Goal: Transaction & Acquisition: Purchase product/service

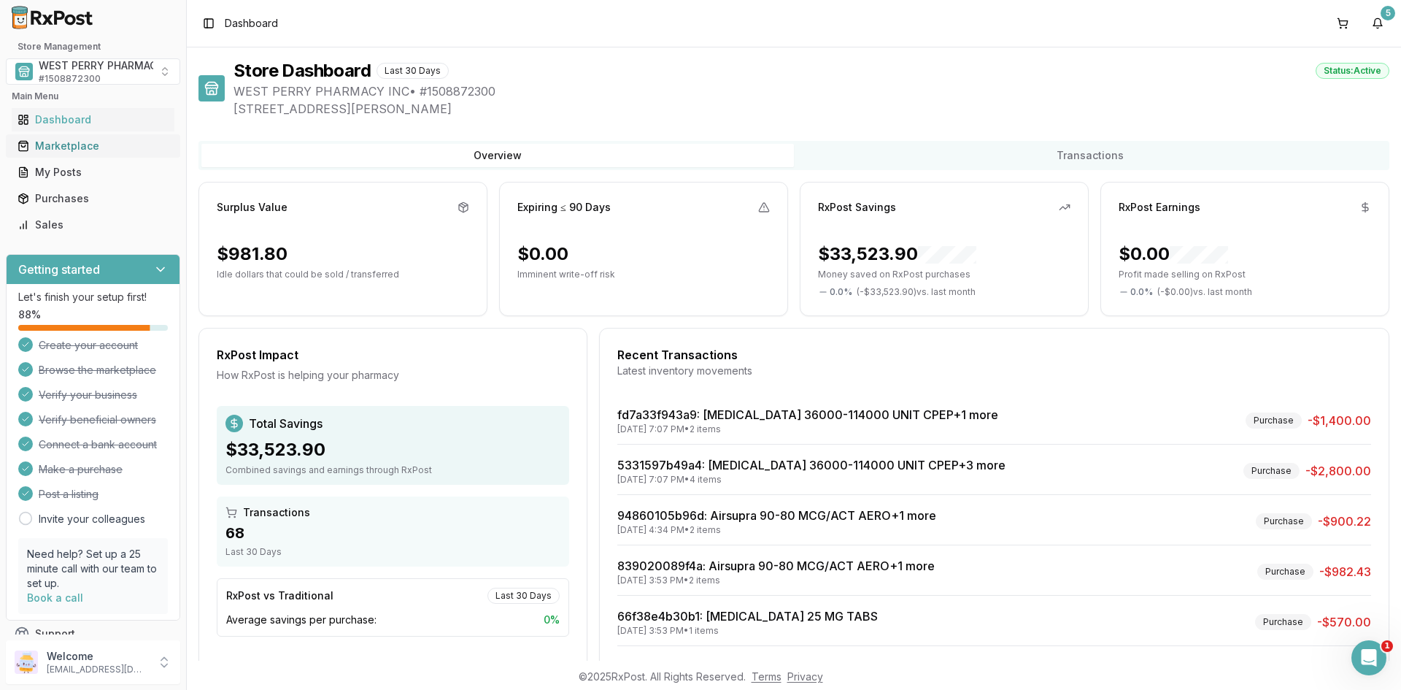
click at [63, 139] on div "Marketplace" at bounding box center [93, 146] width 151 height 15
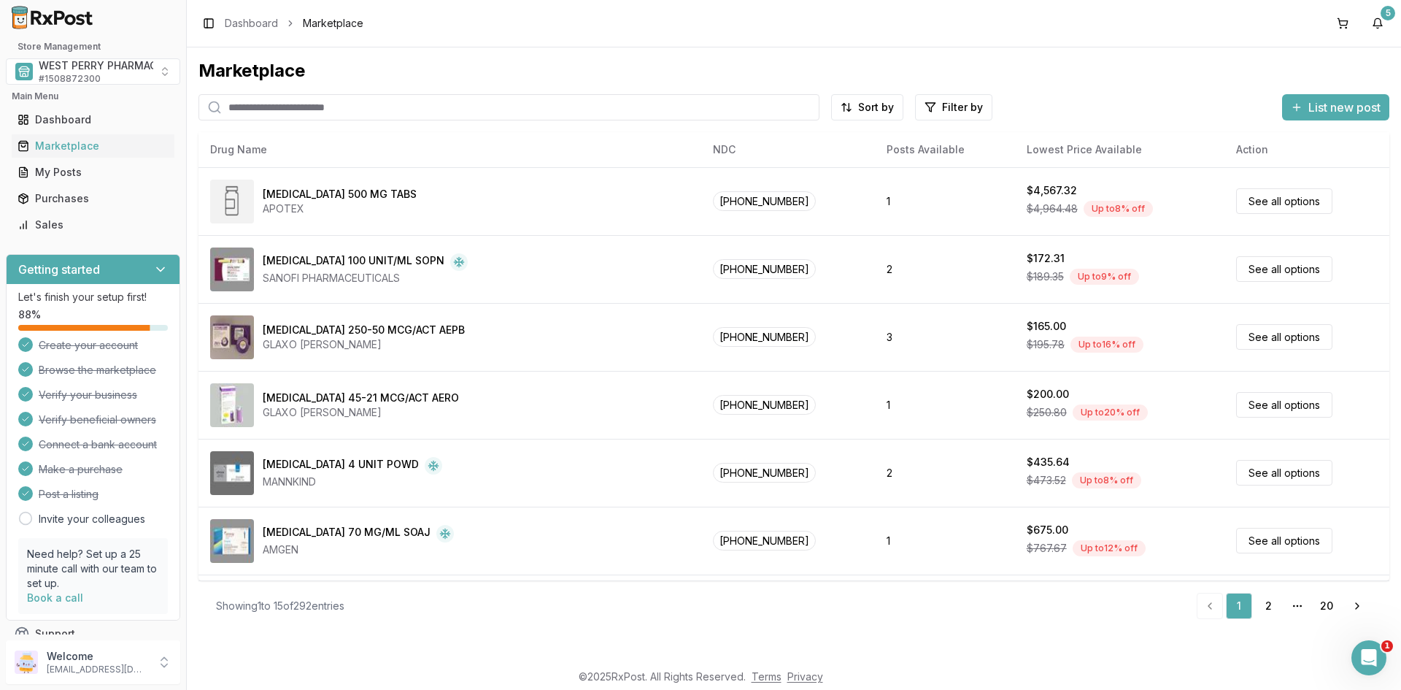
click at [290, 108] on input "search" at bounding box center [509, 107] width 621 height 26
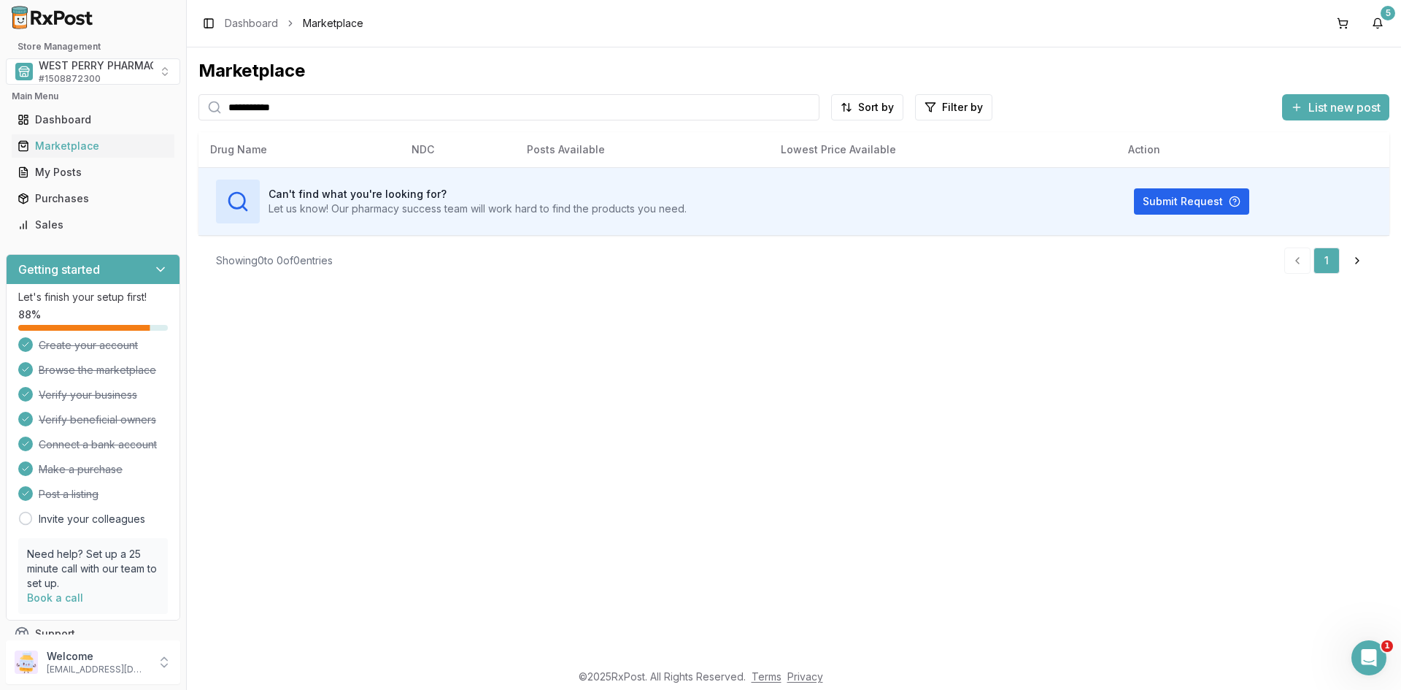
click at [347, 113] on input "**********" at bounding box center [509, 107] width 621 height 26
drag, startPoint x: 185, startPoint y: 102, endPoint x: 58, endPoint y: 94, distance: 127.3
click at [58, 94] on div "**********" at bounding box center [700, 345] width 1401 height 690
type input "*********"
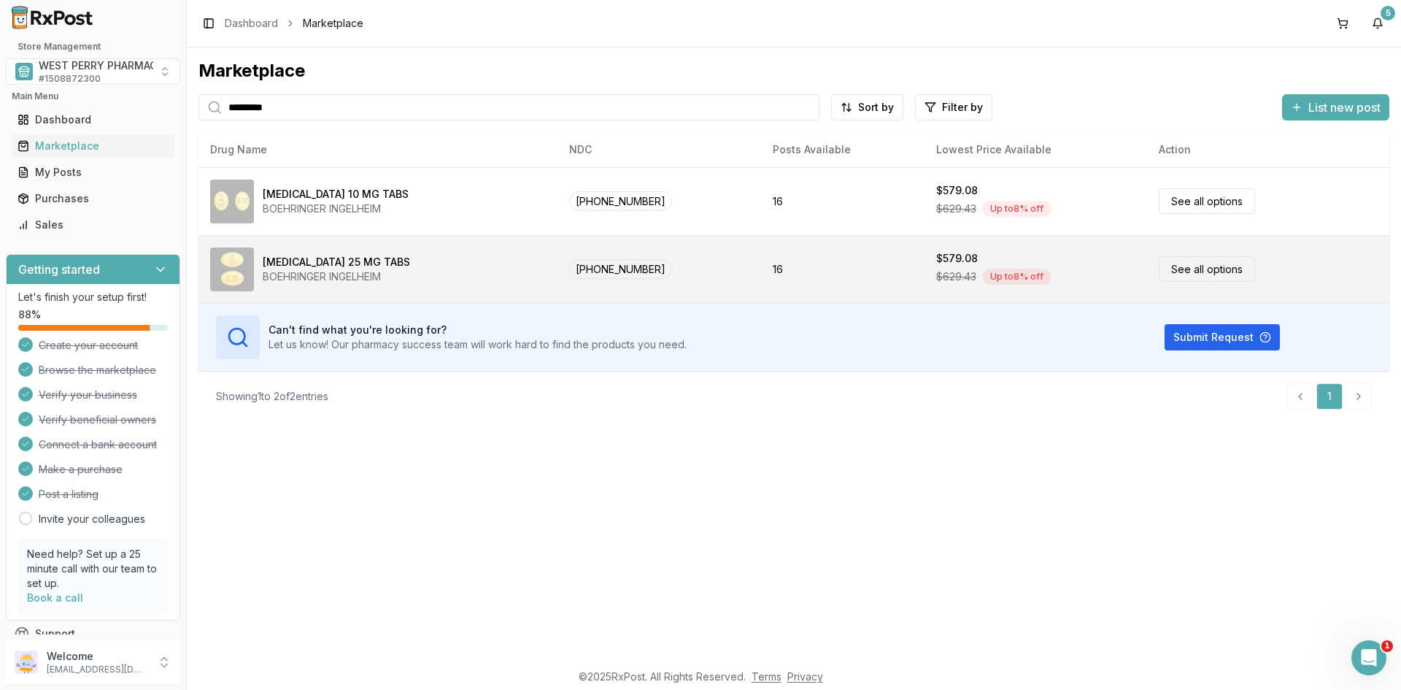
click at [317, 274] on div "BOEHRINGER INGELHEIM" at bounding box center [336, 276] width 147 height 15
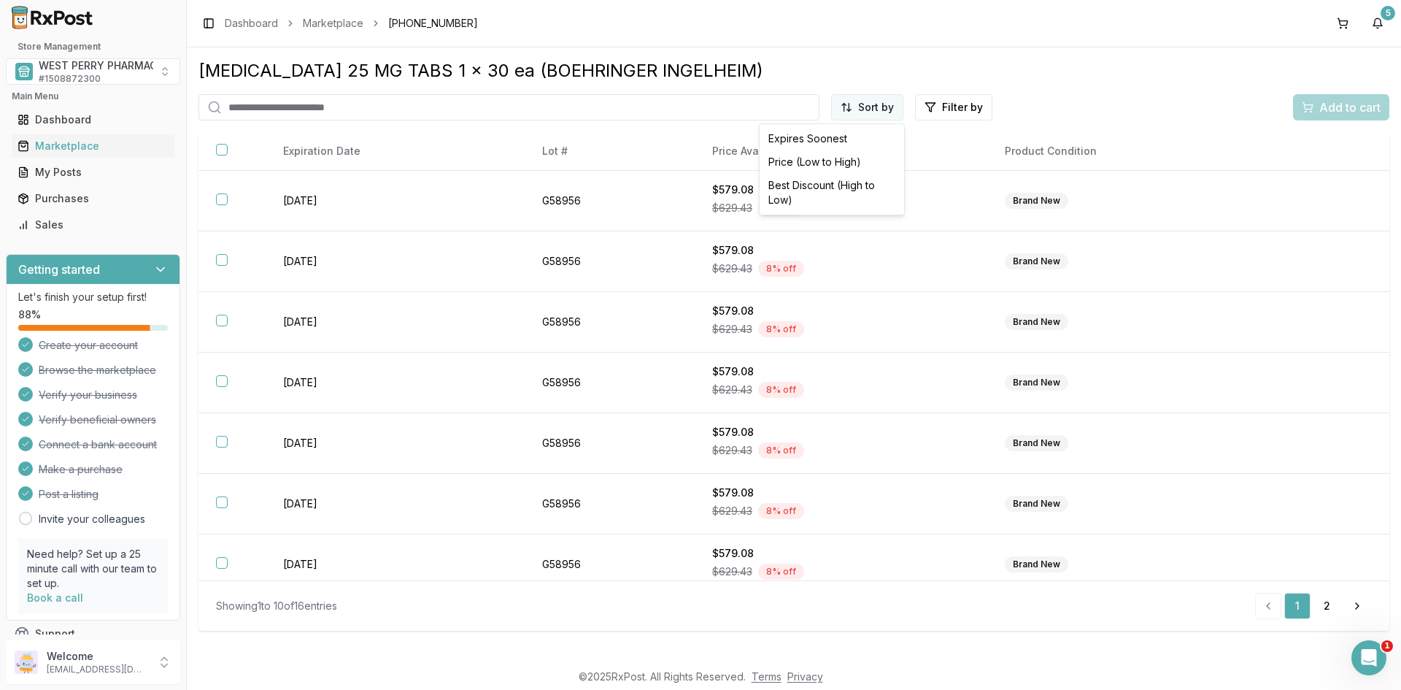
click at [868, 108] on html "Store Management WEST PERRY PHARMACY INC # 1508872300 Main Menu Dashboard Marke…" at bounding box center [700, 345] width 1401 height 690
drag, startPoint x: 819, startPoint y: 185, endPoint x: 72, endPoint y: 258, distance: 751.0
click at [813, 188] on div "Best Discount (High to Low)" at bounding box center [832, 193] width 139 height 38
click at [803, 102] on html "Store Management WEST PERRY PHARMACY INC # 1508872300 Main Menu Dashboard Marke…" at bounding box center [700, 345] width 1401 height 690
click at [821, 185] on div "Best Discount (High to Low)" at bounding box center [832, 193] width 139 height 38
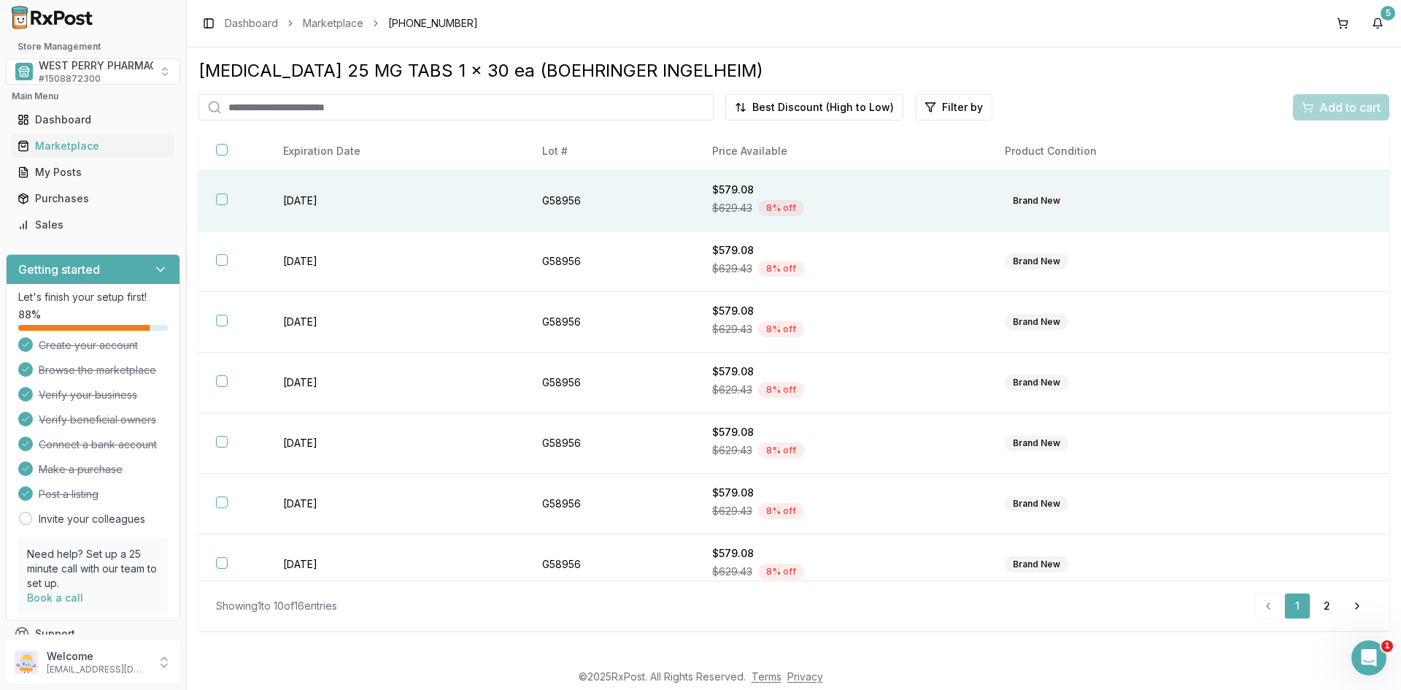
click at [220, 201] on button "button" at bounding box center [222, 199] width 12 height 12
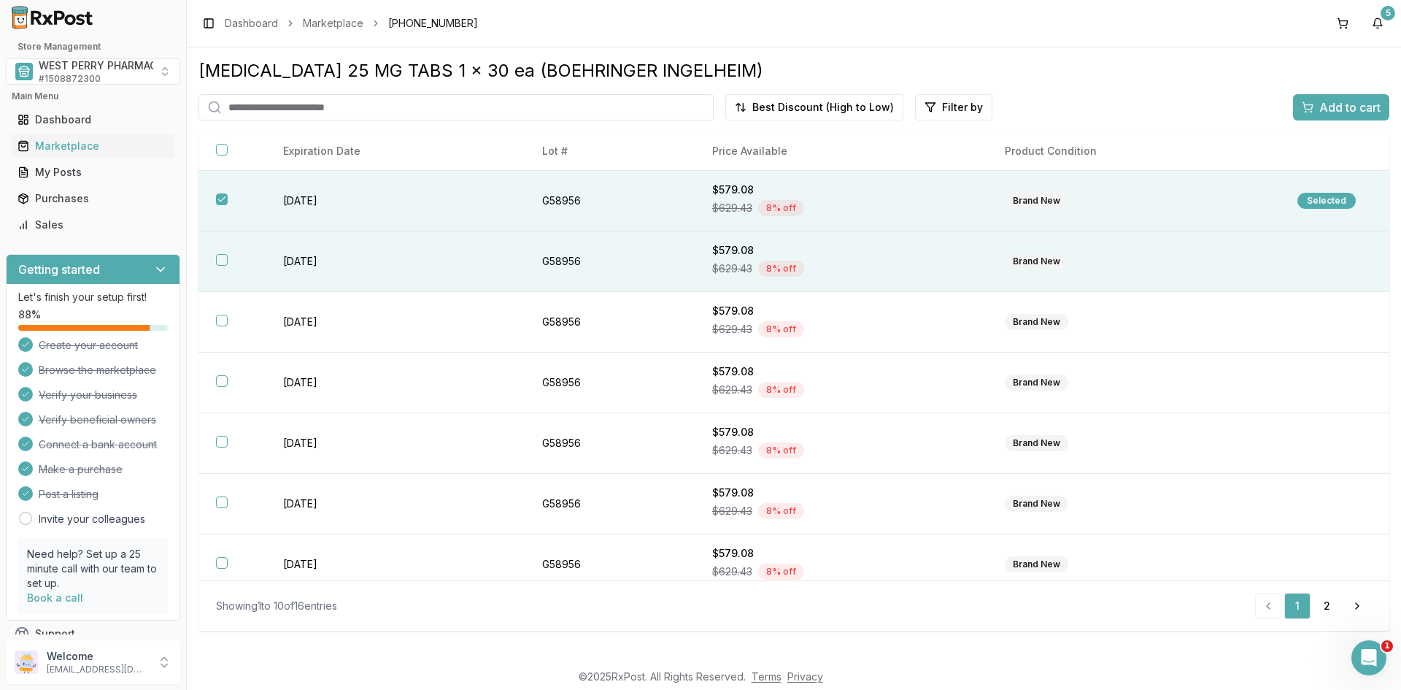
click at [221, 261] on button "button" at bounding box center [222, 260] width 12 height 12
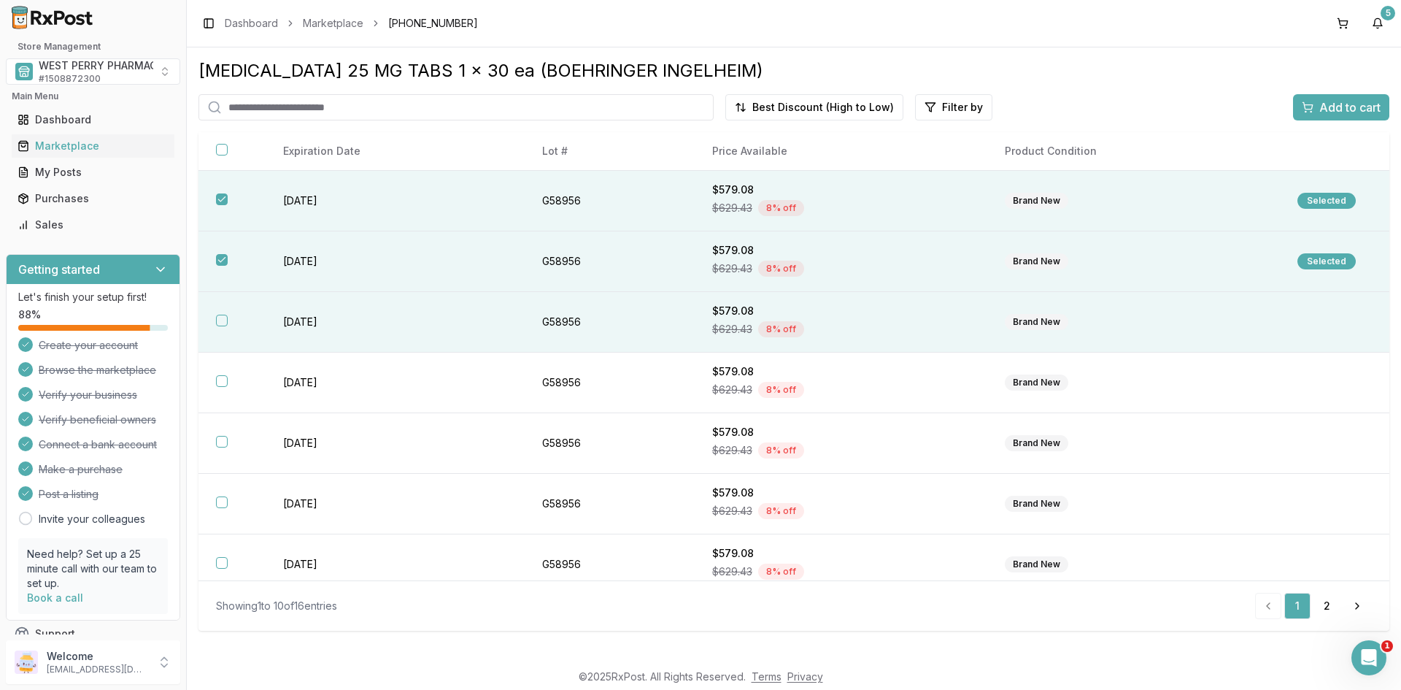
click at [217, 315] on button "button" at bounding box center [222, 321] width 12 height 12
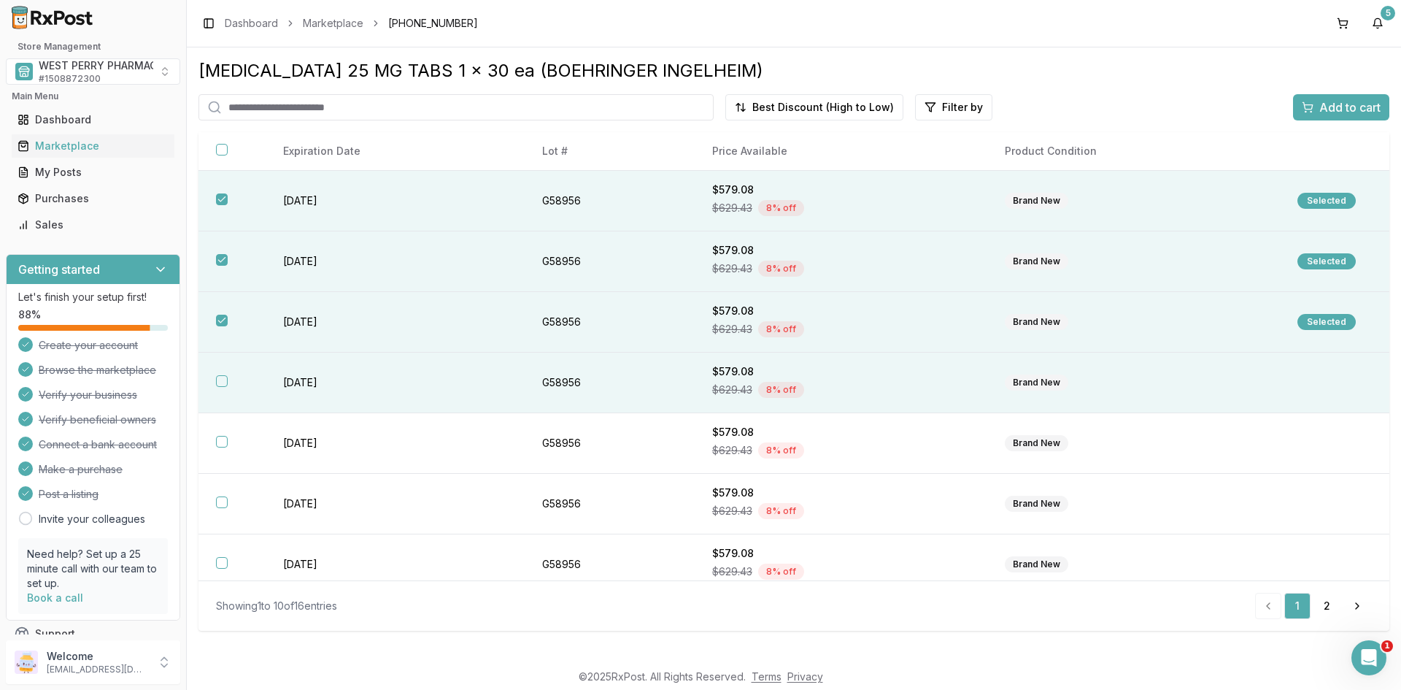
click at [220, 376] on button "button" at bounding box center [222, 381] width 12 height 12
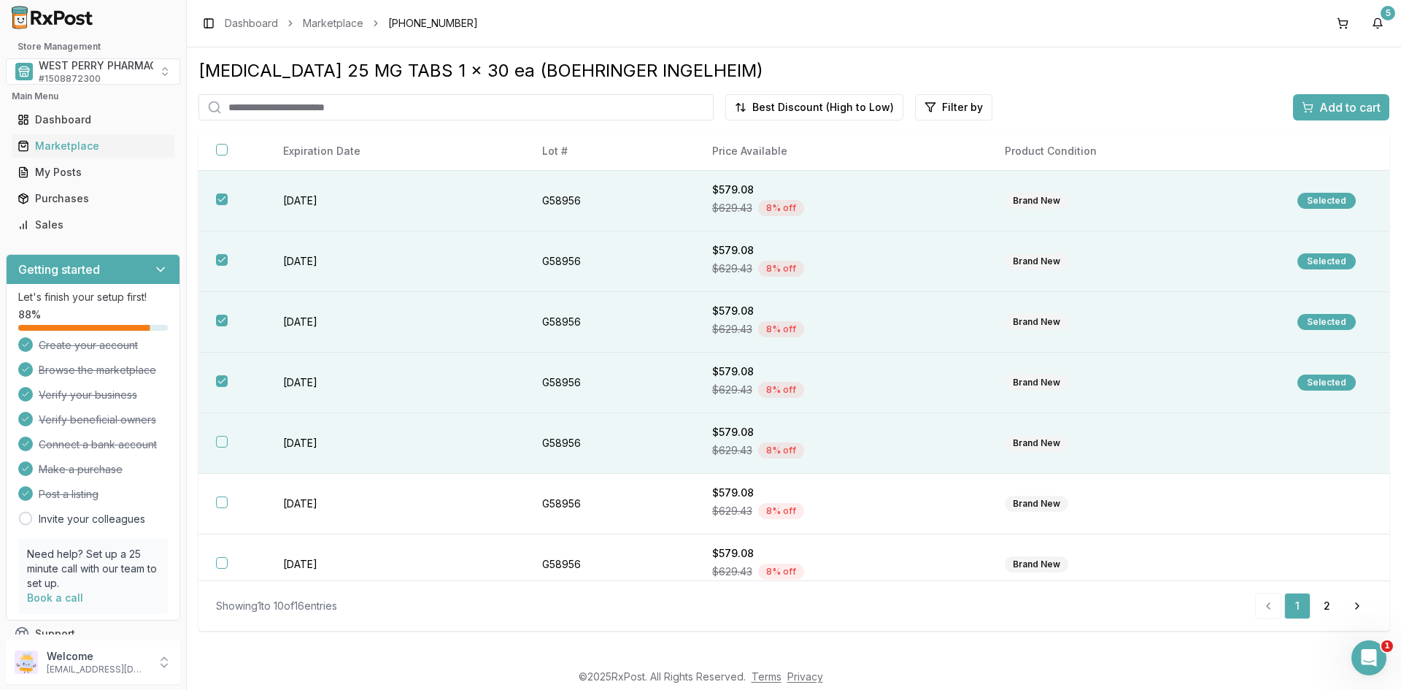
click at [223, 441] on button "button" at bounding box center [222, 442] width 12 height 12
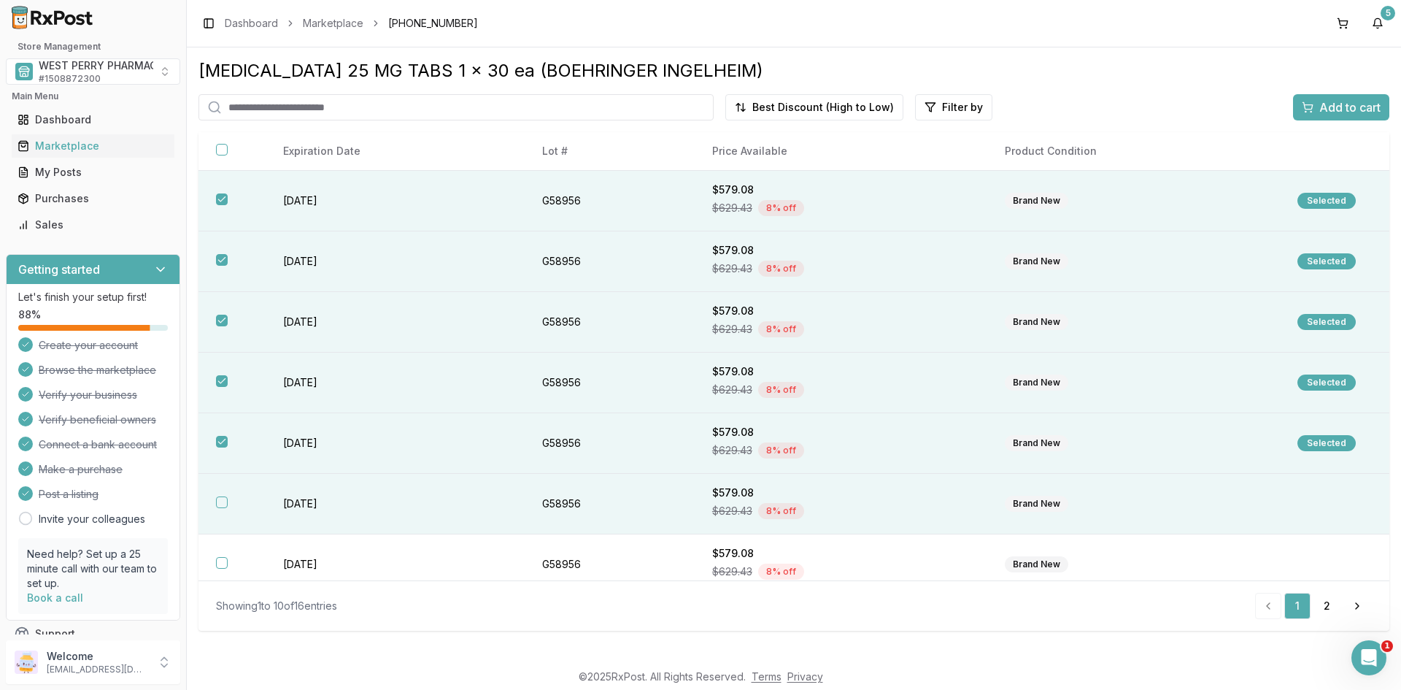
click at [223, 502] on button "button" at bounding box center [222, 502] width 12 height 12
drag, startPoint x: 1345, startPoint y: 108, endPoint x: 126, endPoint y: 122, distance: 1219.0
click at [1339, 108] on span "Add to cart" at bounding box center [1350, 108] width 61 height 18
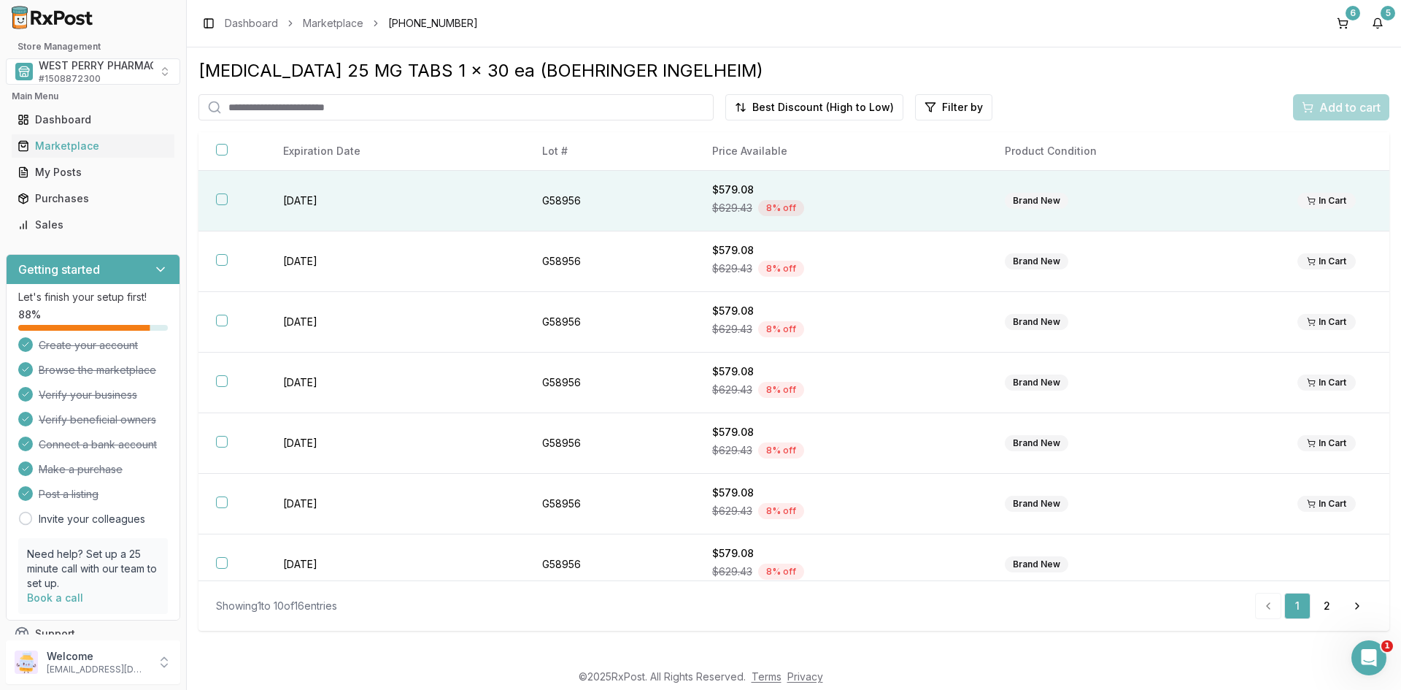
click at [218, 198] on button "button" at bounding box center [222, 199] width 12 height 12
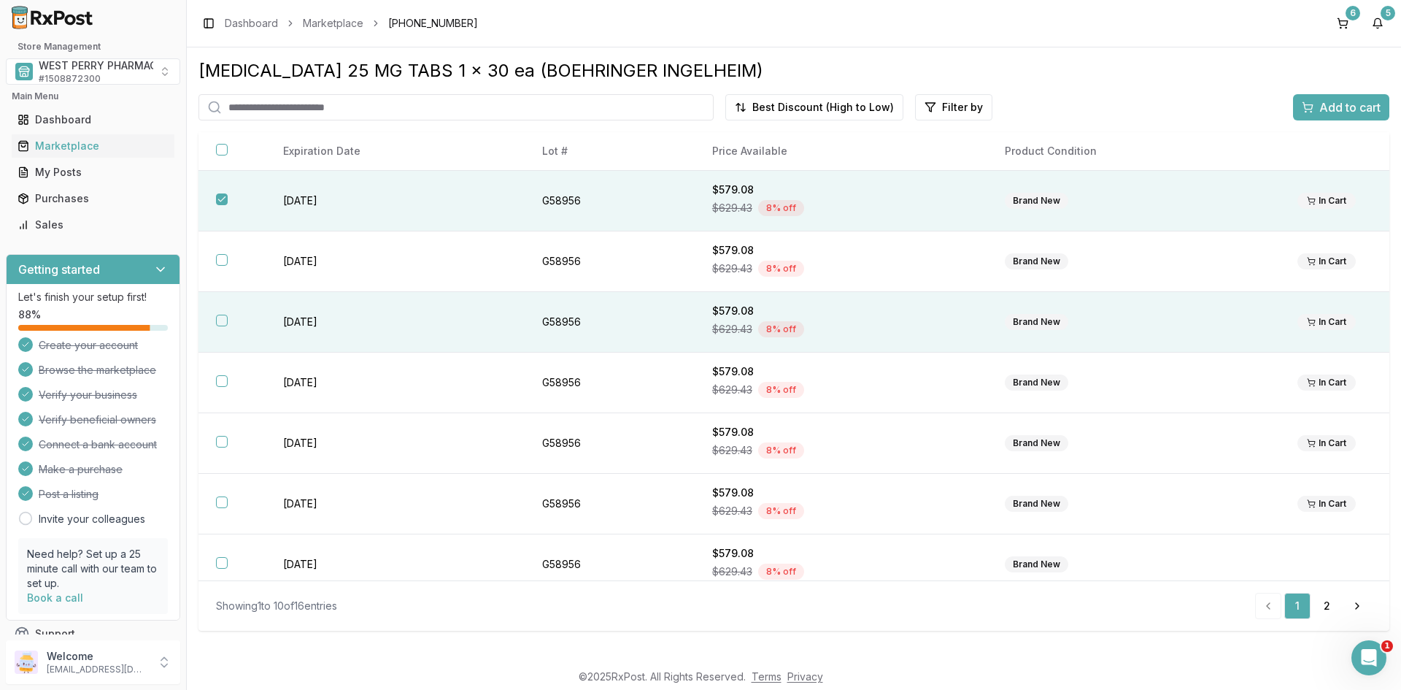
drag, startPoint x: 218, startPoint y: 255, endPoint x: 223, endPoint y: 293, distance: 38.3
click at [219, 259] on button "button" at bounding box center [222, 260] width 12 height 12
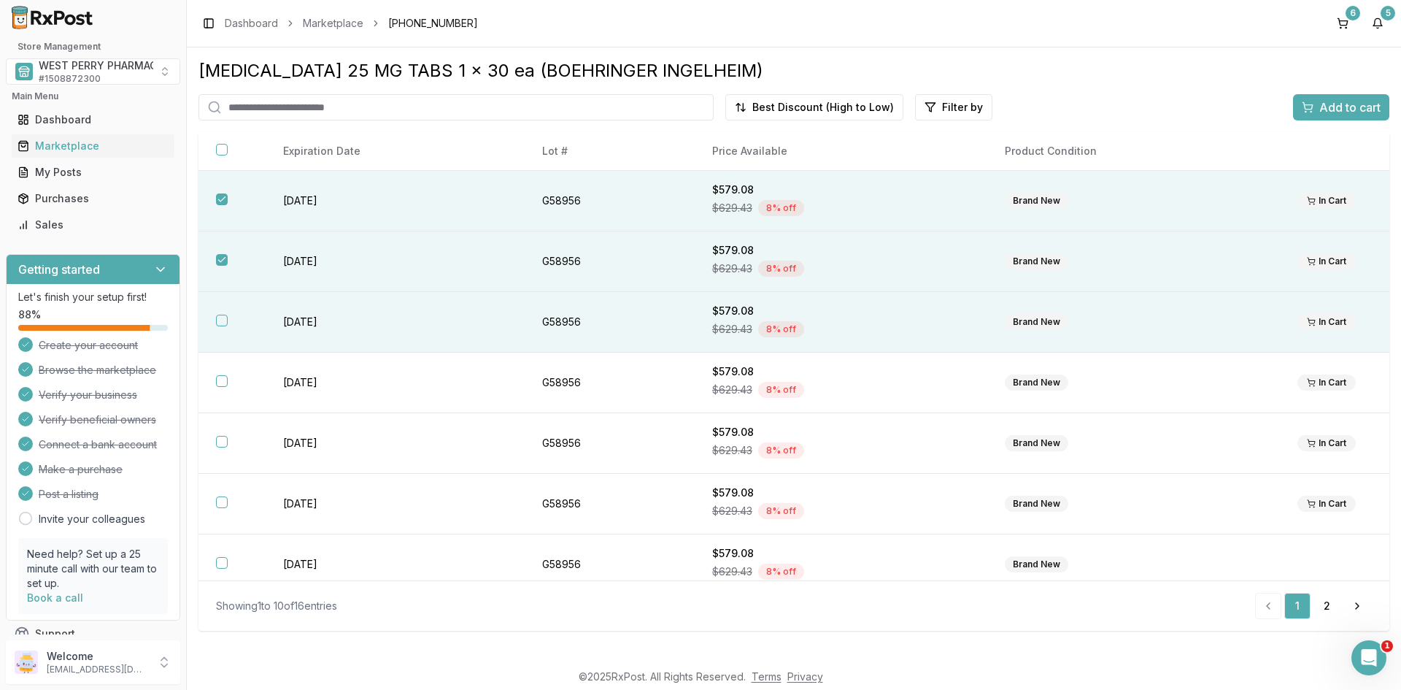
click at [219, 321] on button "button" at bounding box center [222, 321] width 12 height 12
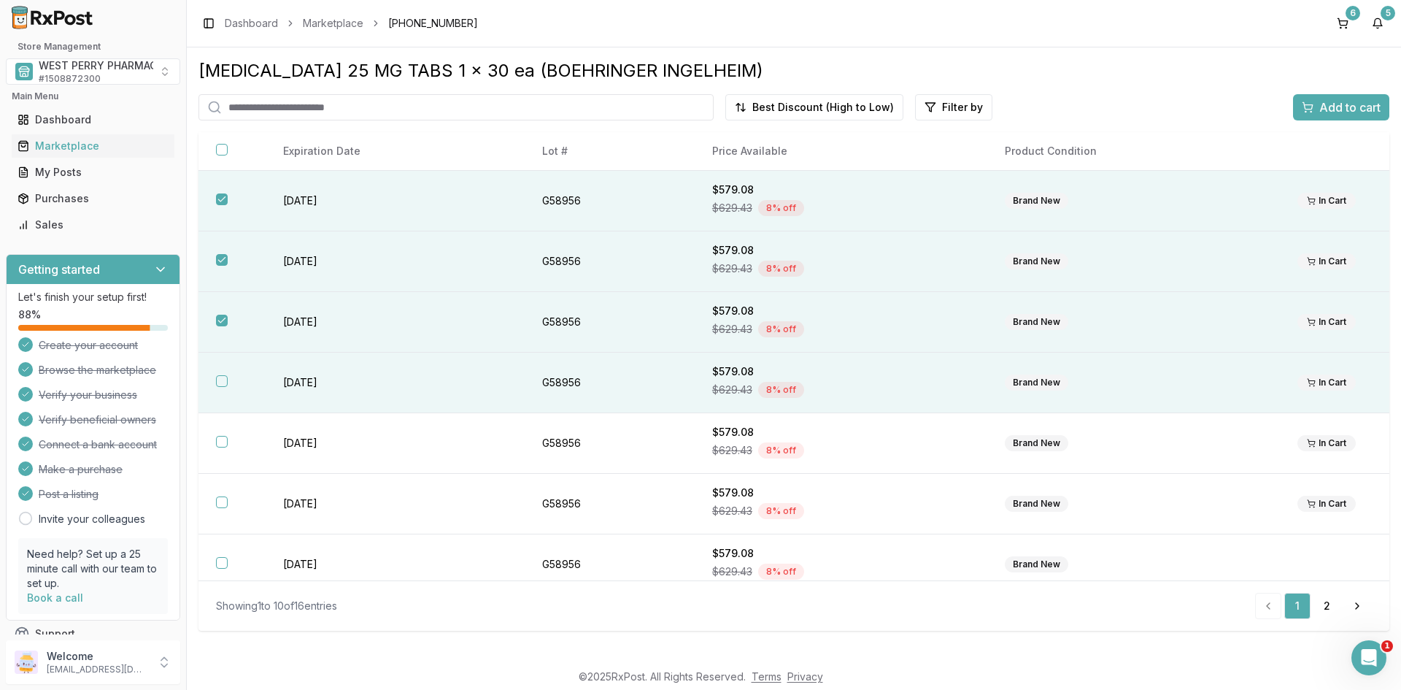
click at [231, 380] on th at bounding box center [232, 383] width 67 height 61
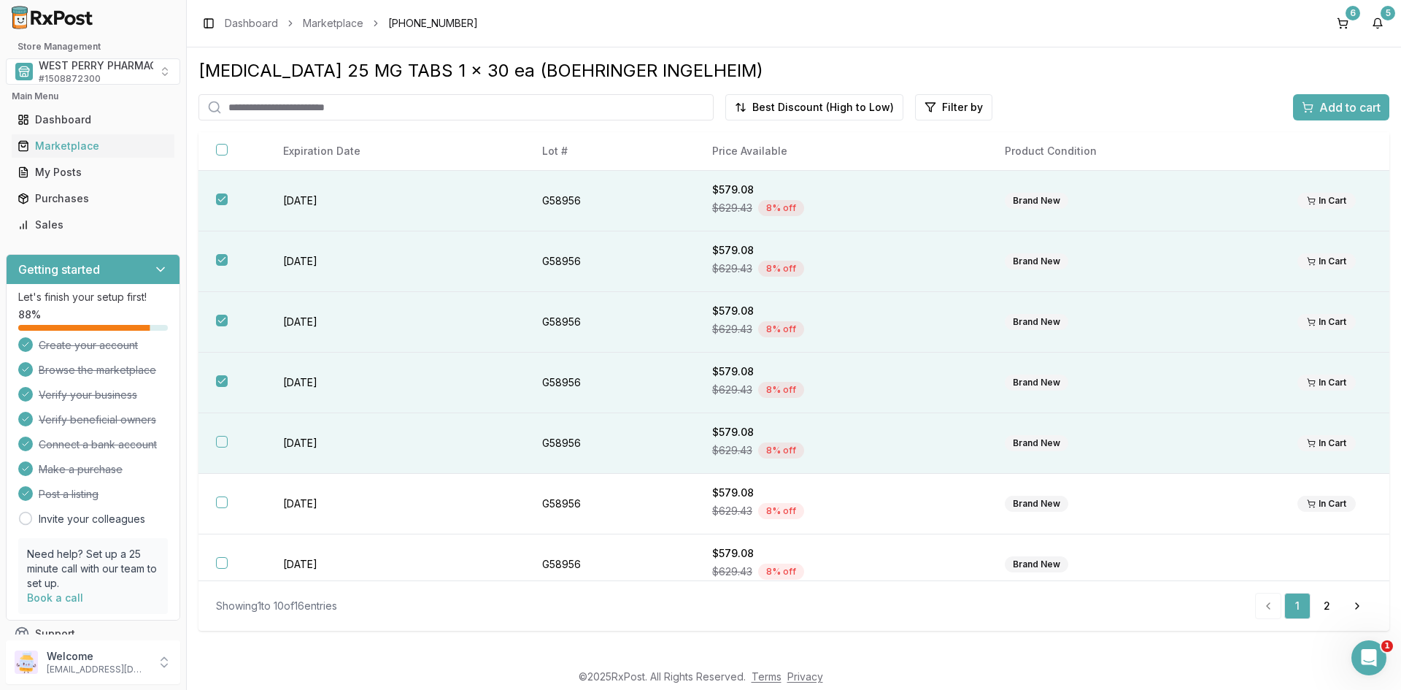
click at [223, 442] on button "button" at bounding box center [222, 442] width 12 height 12
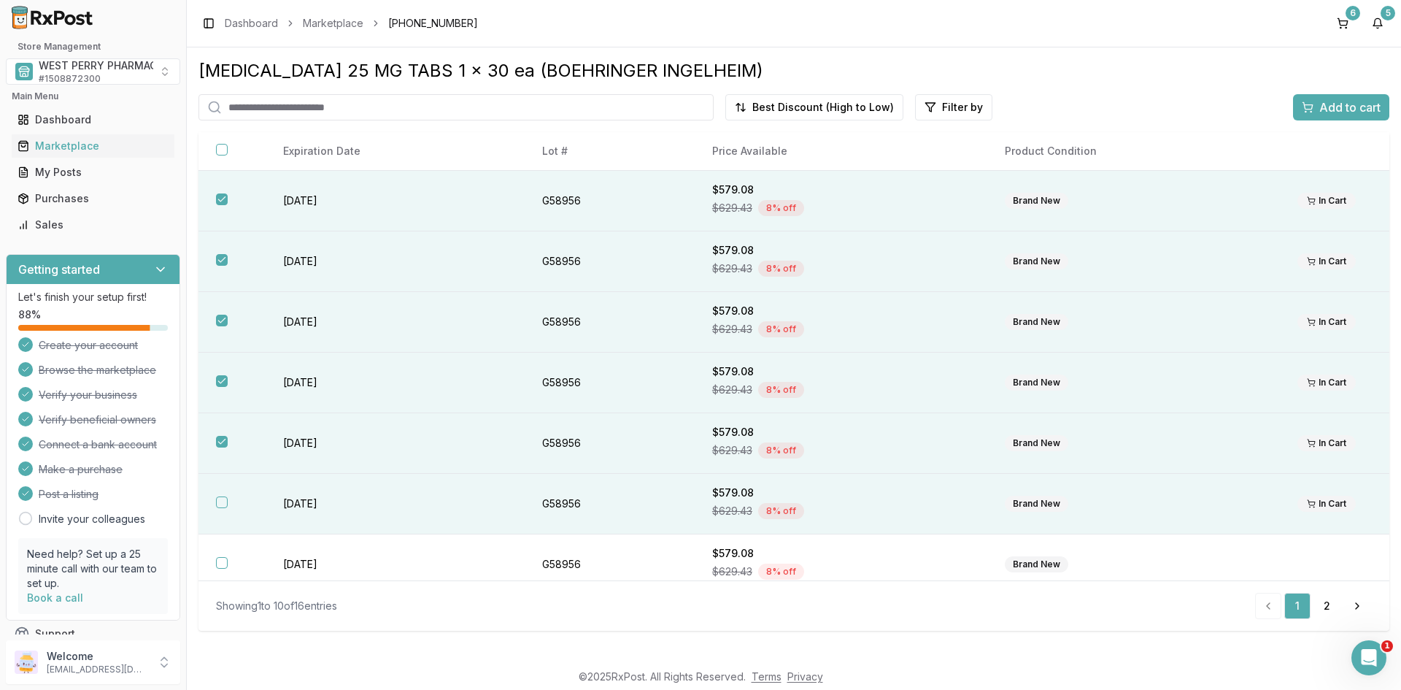
click at [224, 500] on button "button" at bounding box center [222, 502] width 12 height 12
click at [1316, 105] on div "Add to cart" at bounding box center [1341, 108] width 79 height 18
click at [1343, 20] on button "6" at bounding box center [1342, 23] width 23 height 23
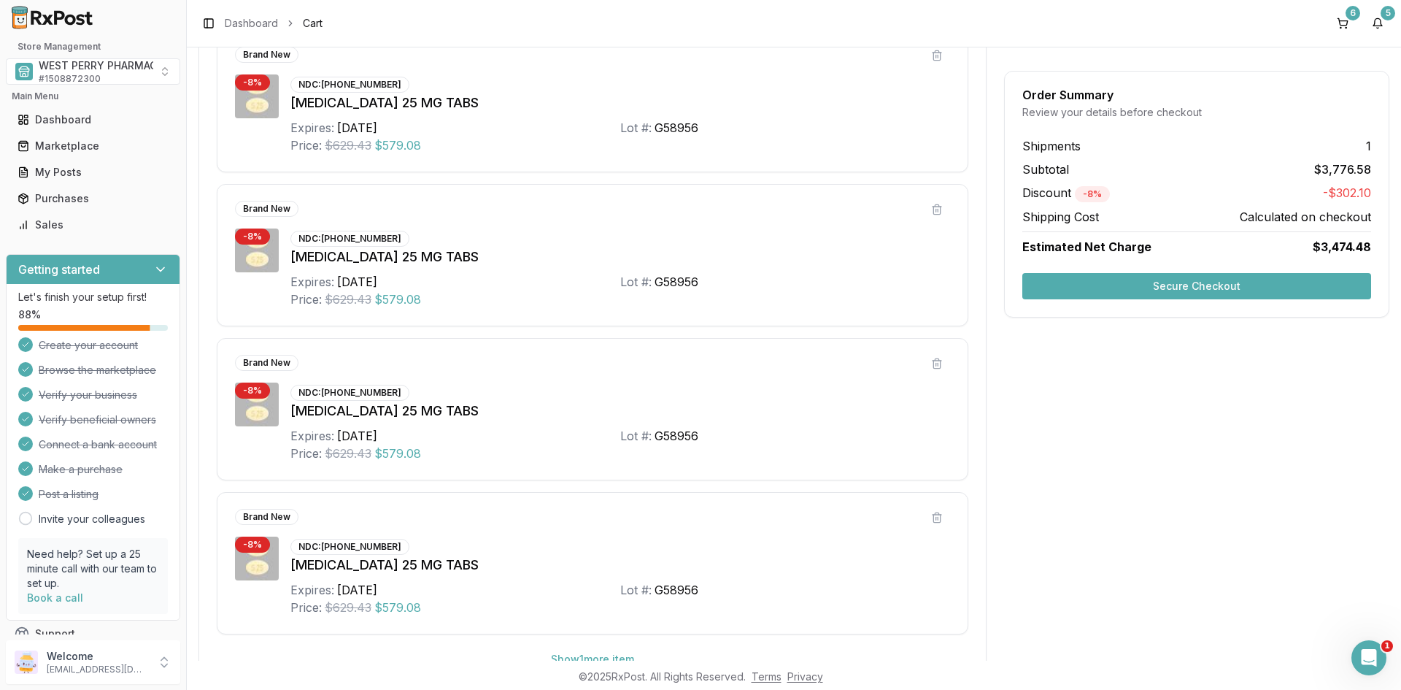
scroll to position [688, 0]
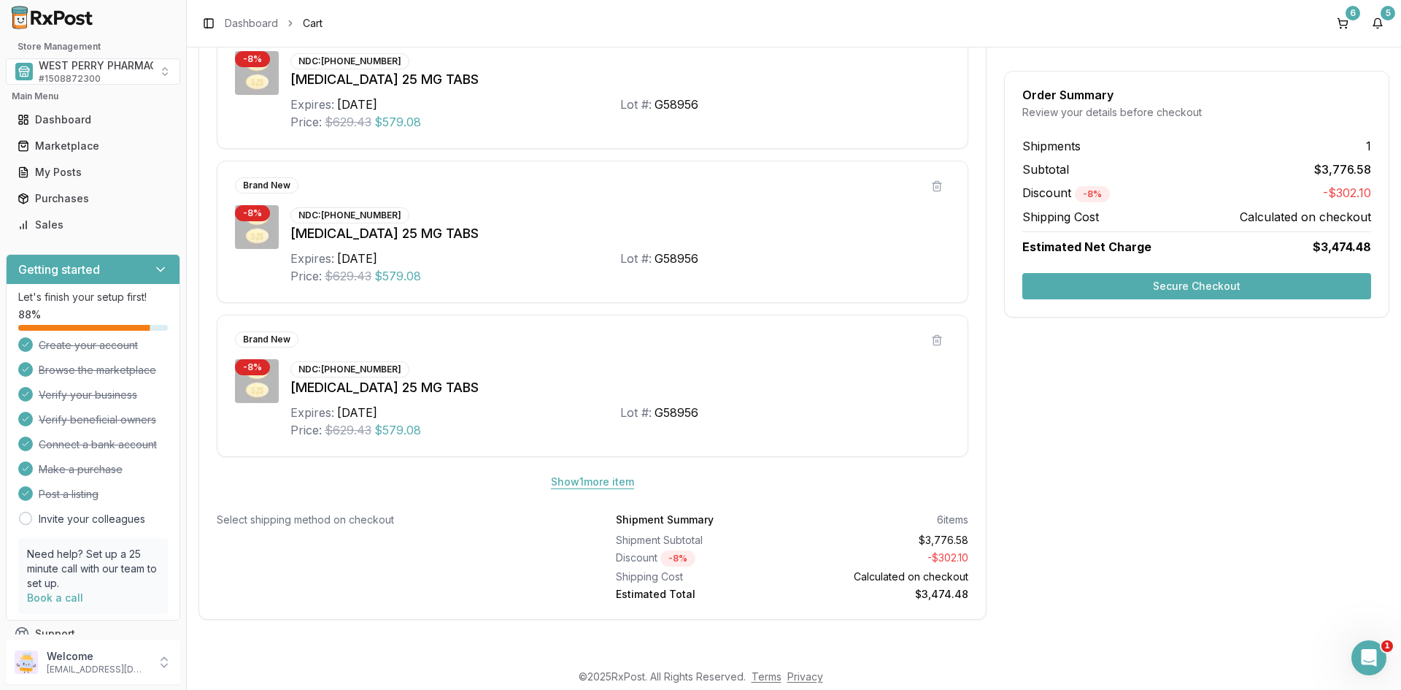
click at [572, 481] on button "Show 1 more item" at bounding box center [592, 482] width 107 height 26
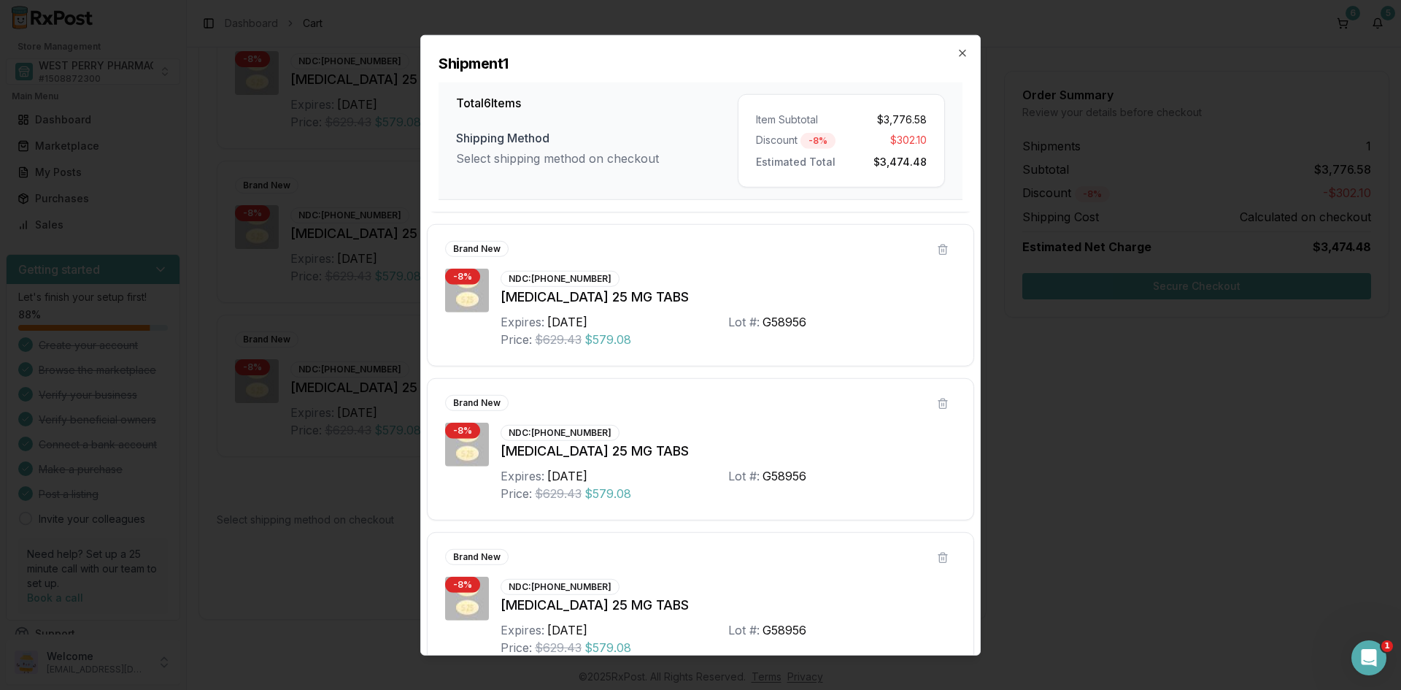
scroll to position [480, 0]
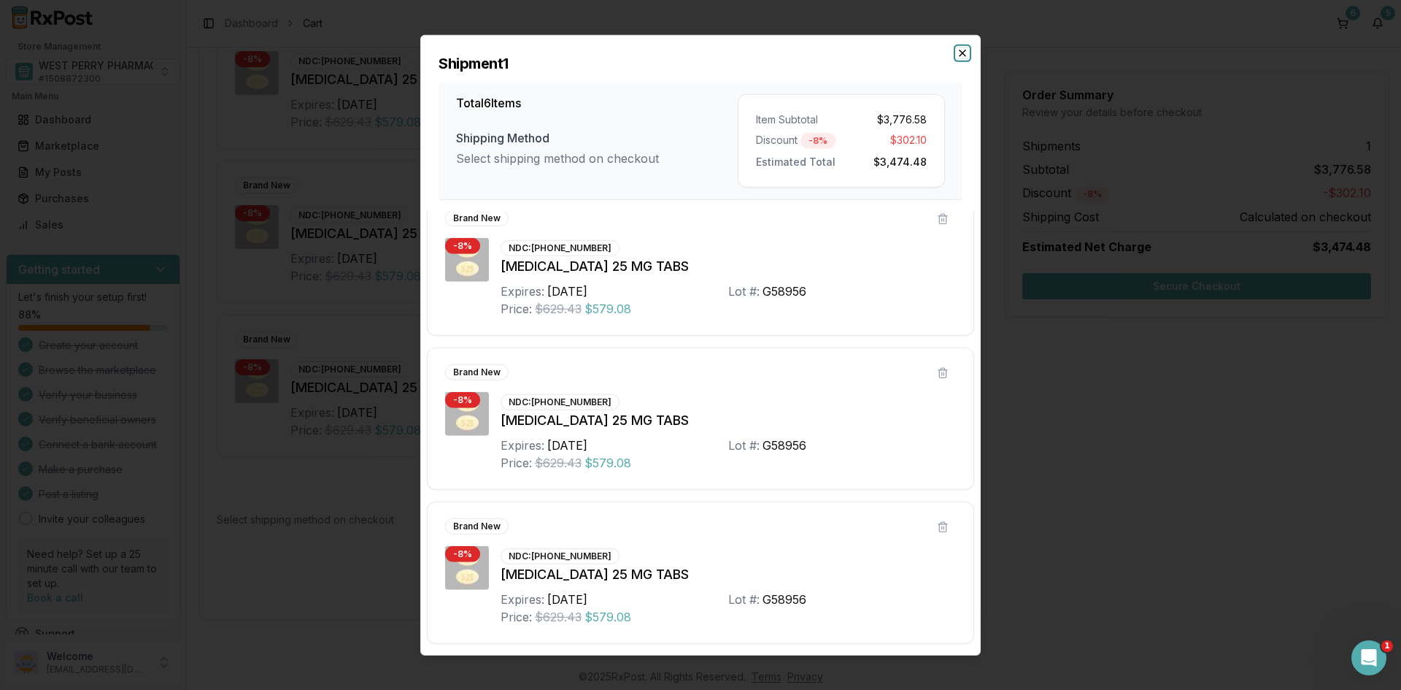
click at [961, 52] on icon "button" at bounding box center [963, 53] width 12 height 12
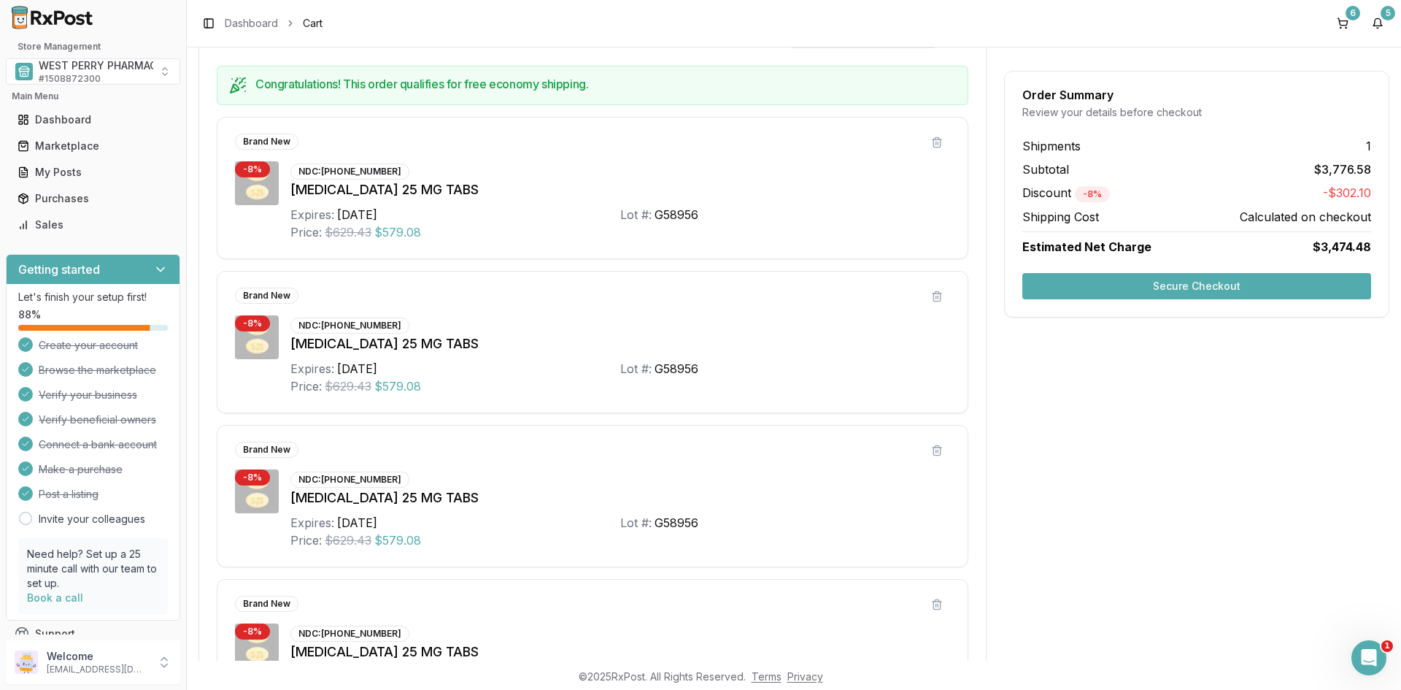
scroll to position [0, 0]
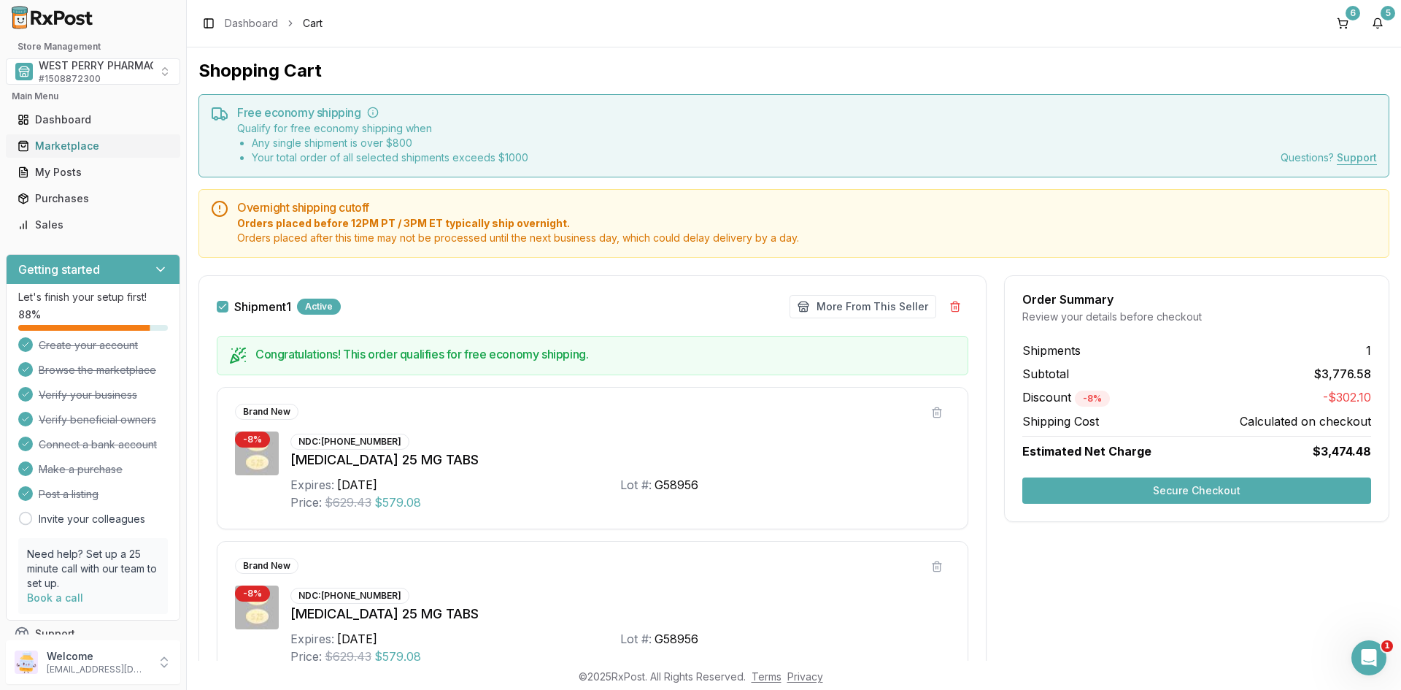
click at [66, 147] on div "Marketplace" at bounding box center [93, 146] width 151 height 15
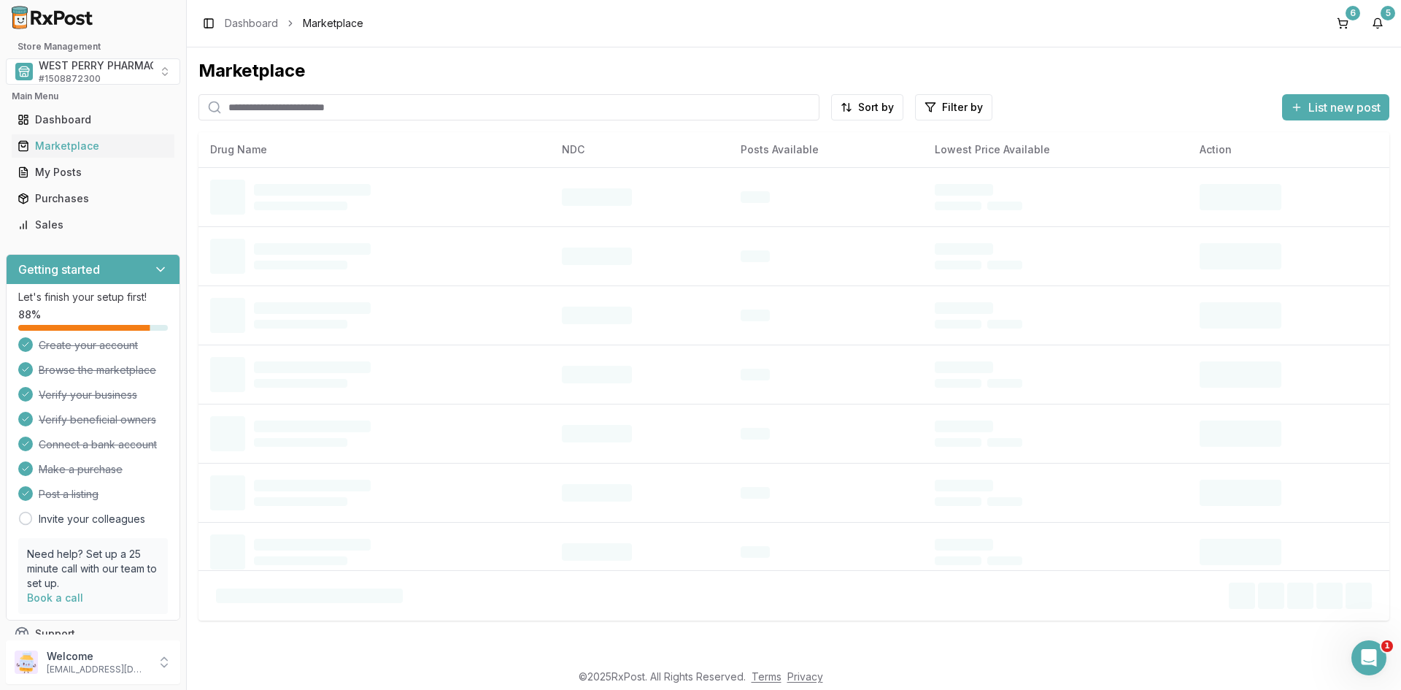
click at [424, 108] on input "search" at bounding box center [509, 107] width 621 height 26
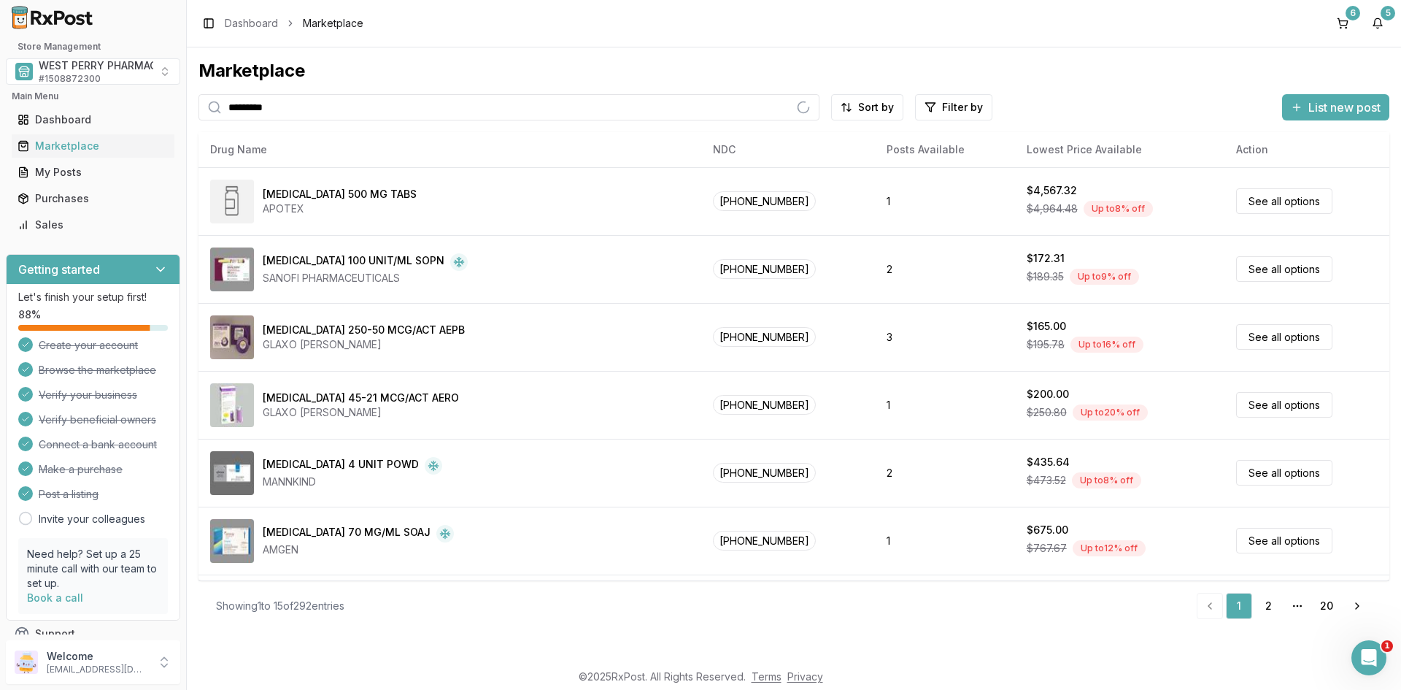
type input "*********"
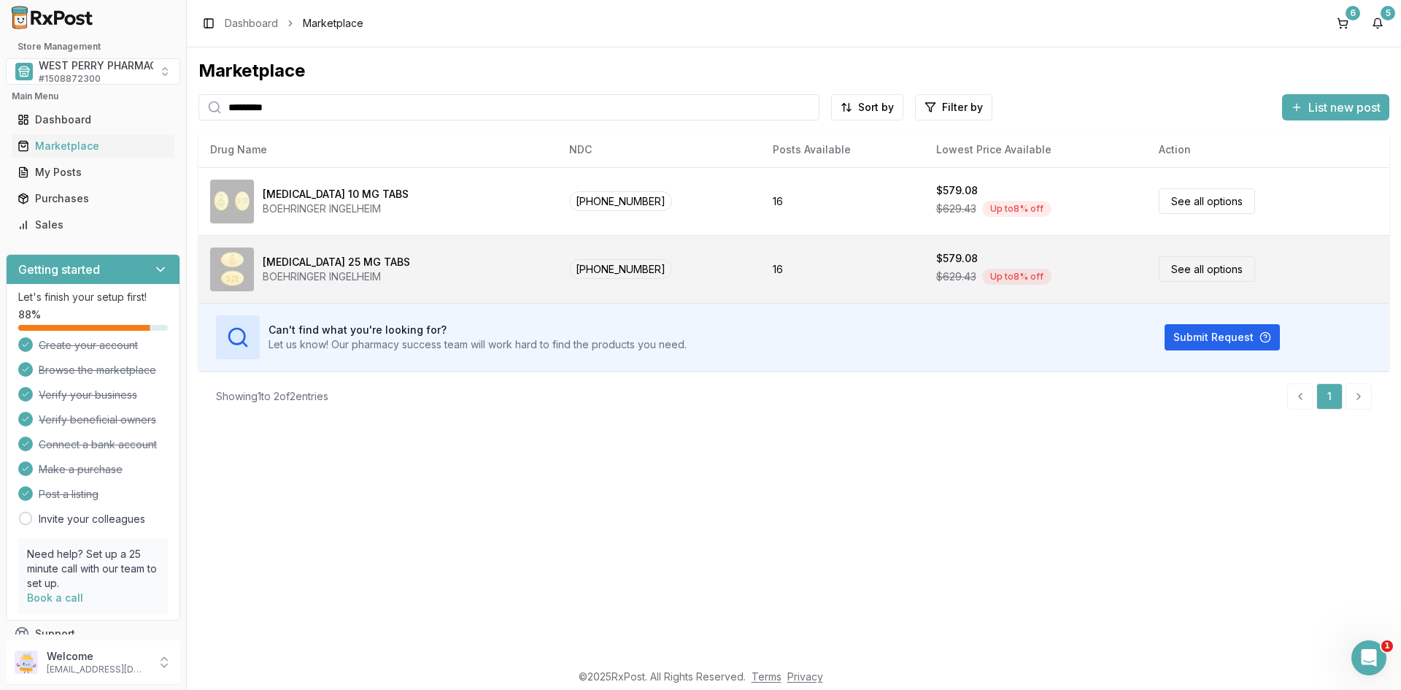
click at [315, 266] on div "[MEDICAL_DATA] 25 MG TABS" at bounding box center [336, 262] width 147 height 15
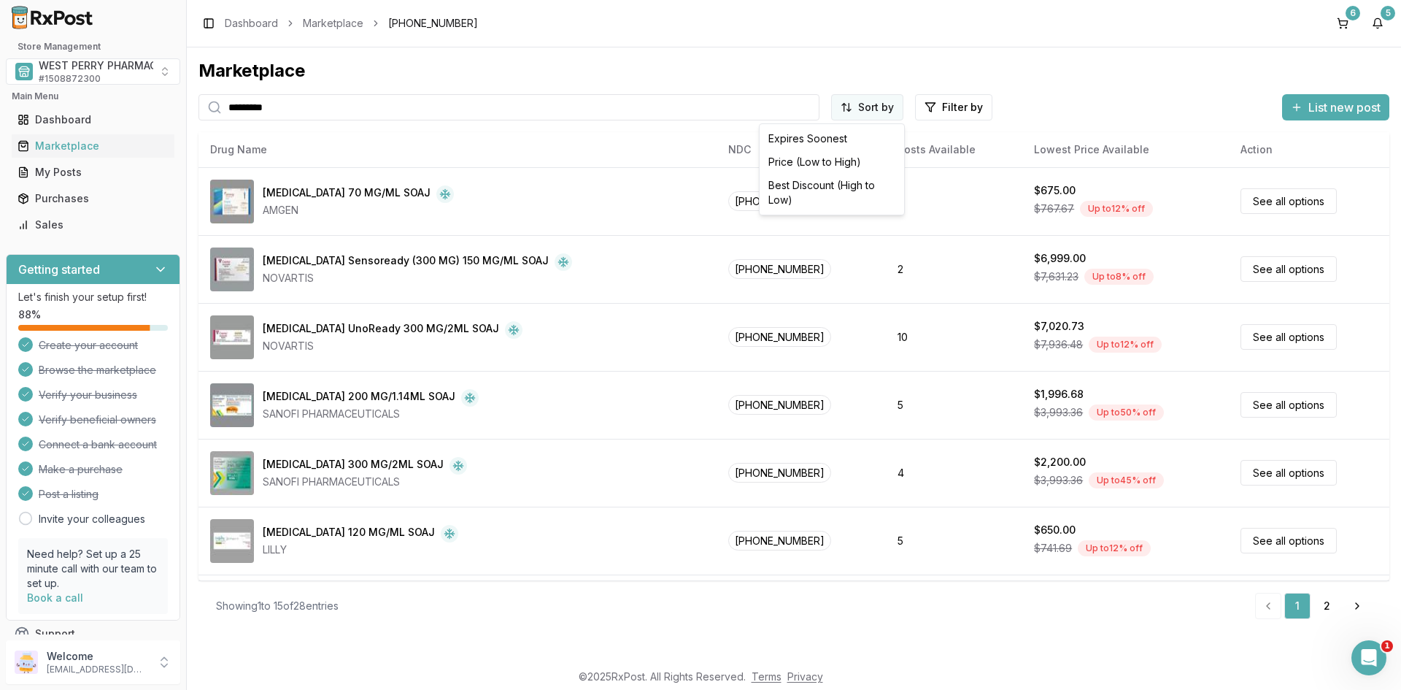
click at [869, 109] on html "Store Management WEST PERRY PHARMACY INC # 1508872300 Main Menu Dashboard Marke…" at bounding box center [700, 345] width 1401 height 690
click at [843, 182] on div "Best Discount (High to Low)" at bounding box center [832, 193] width 139 height 38
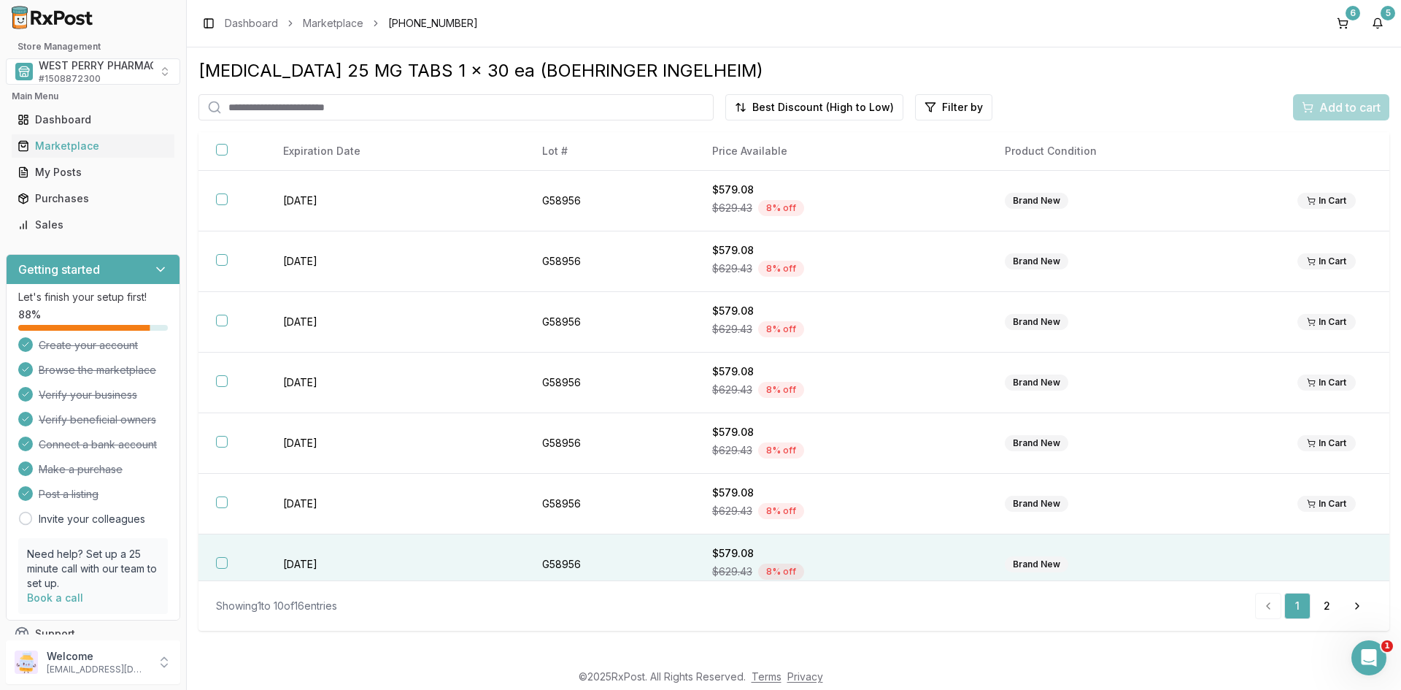
click at [220, 563] on button "button" at bounding box center [222, 563] width 12 height 12
click at [1333, 112] on span "Add to cart" at bounding box center [1350, 108] width 61 height 18
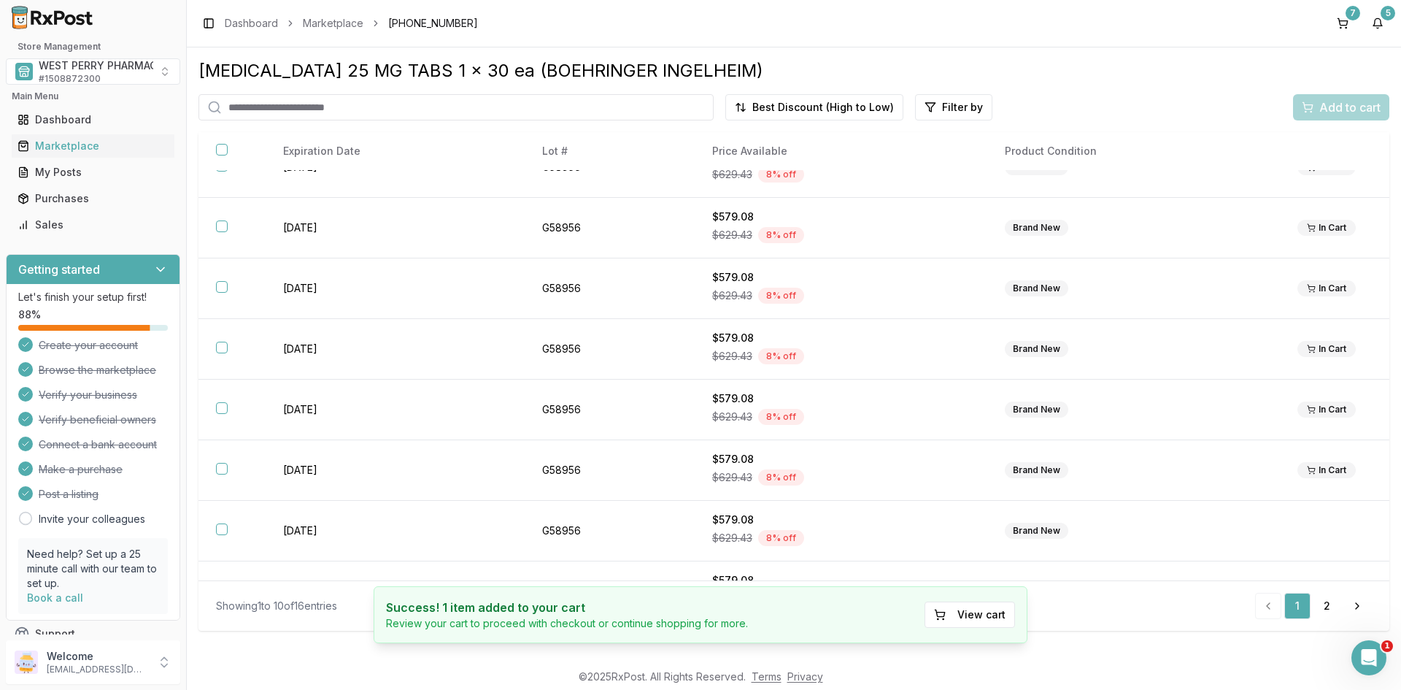
scroll to position [196, 0]
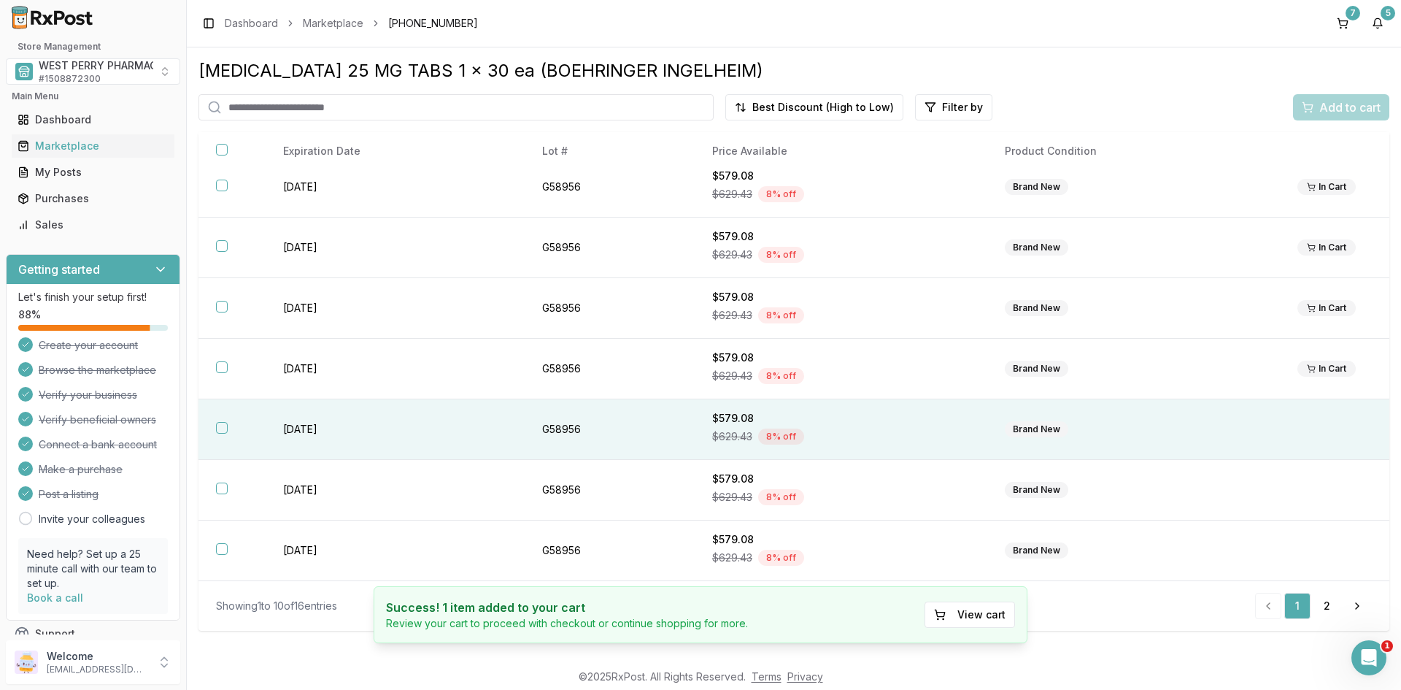
click at [219, 427] on button "button" at bounding box center [222, 428] width 12 height 12
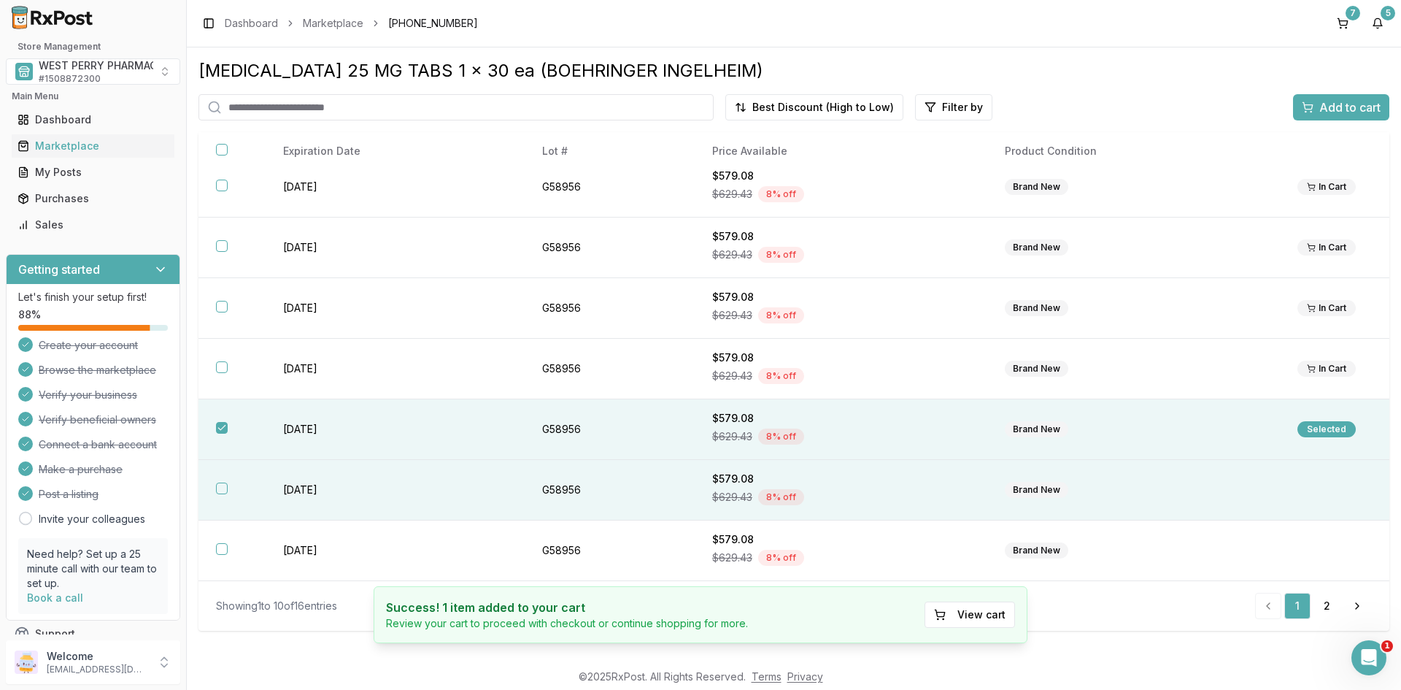
click at [220, 488] on button "button" at bounding box center [222, 488] width 12 height 12
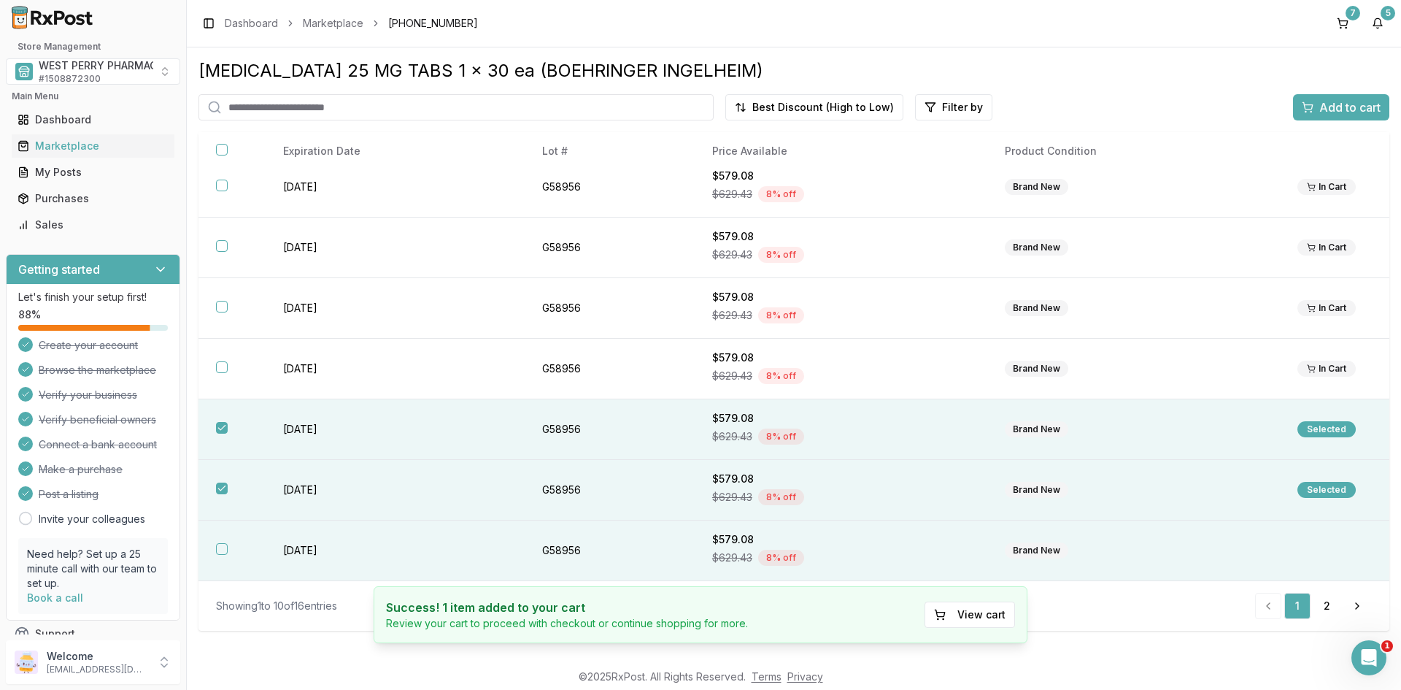
click at [225, 545] on button "button" at bounding box center [222, 549] width 12 height 12
click at [1358, 105] on span "Add to cart" at bounding box center [1350, 108] width 61 height 18
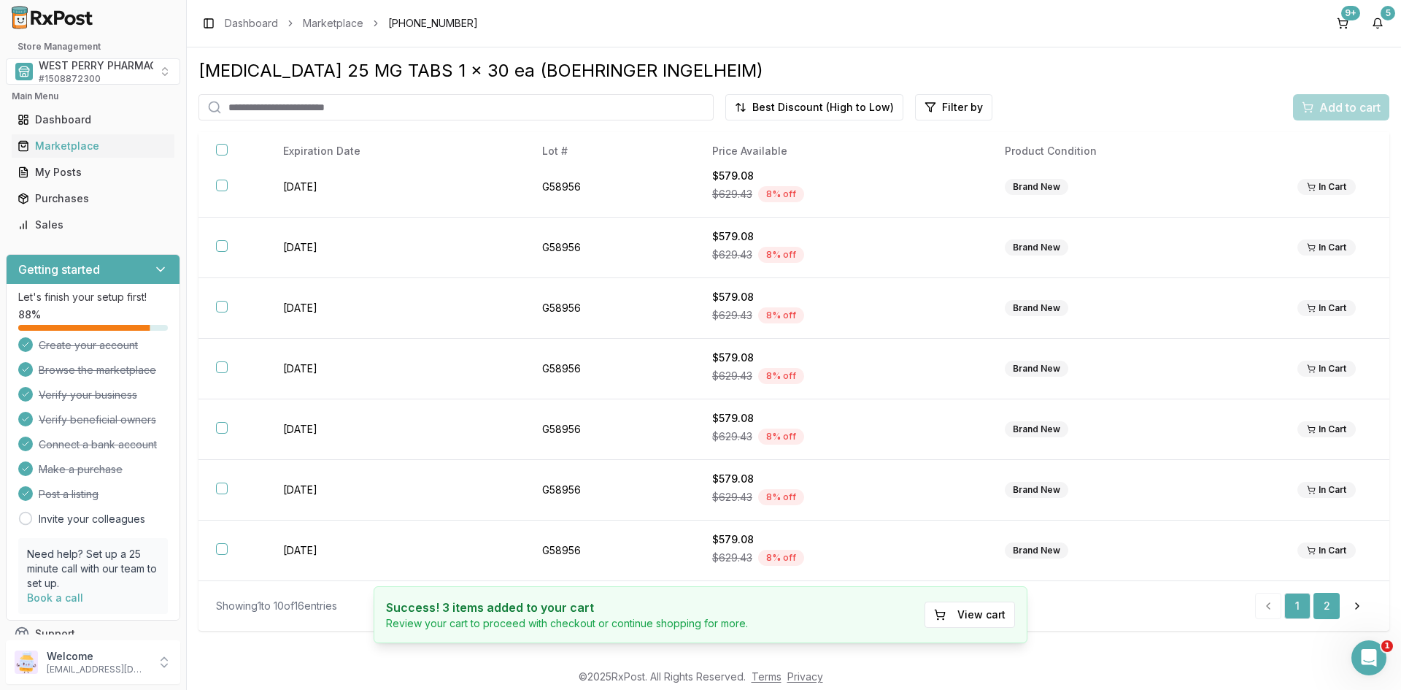
click at [1326, 603] on link "2" at bounding box center [1327, 606] width 26 height 26
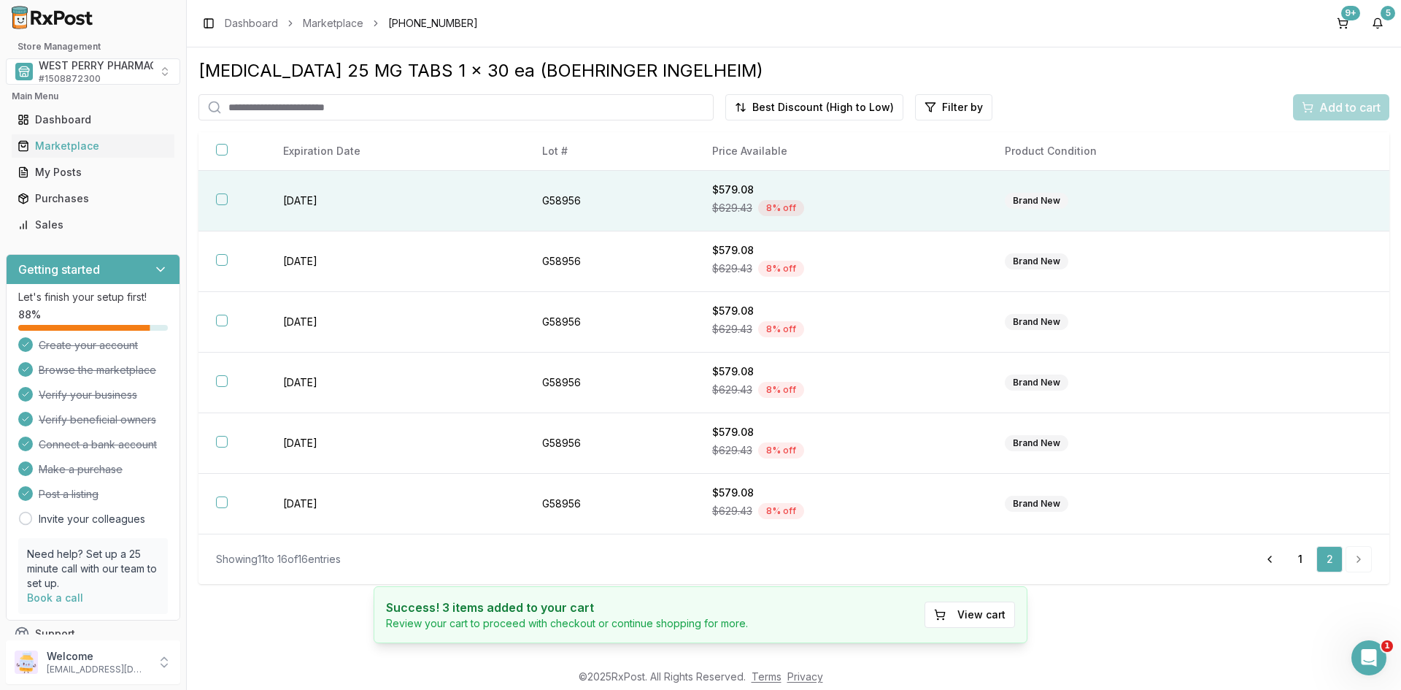
click at [277, 199] on td "[DATE]" at bounding box center [395, 201] width 259 height 61
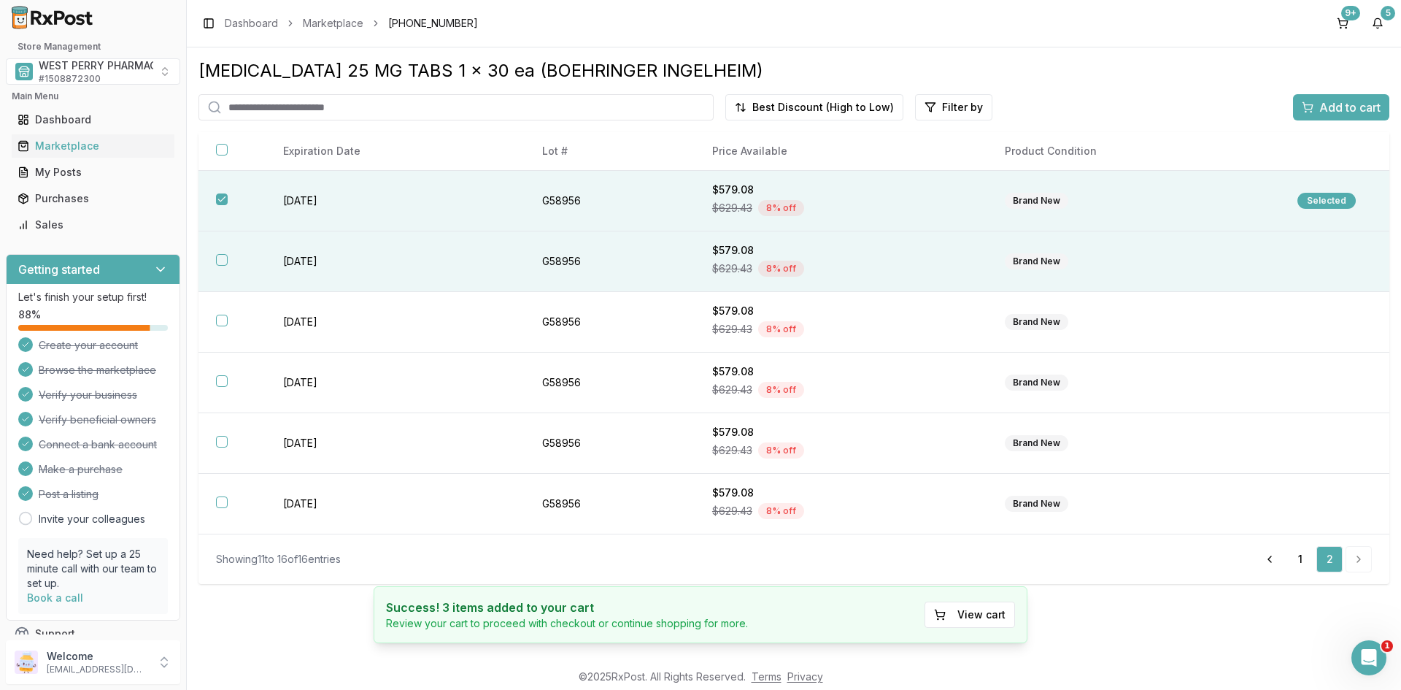
click at [288, 267] on td "[DATE]" at bounding box center [395, 261] width 259 height 61
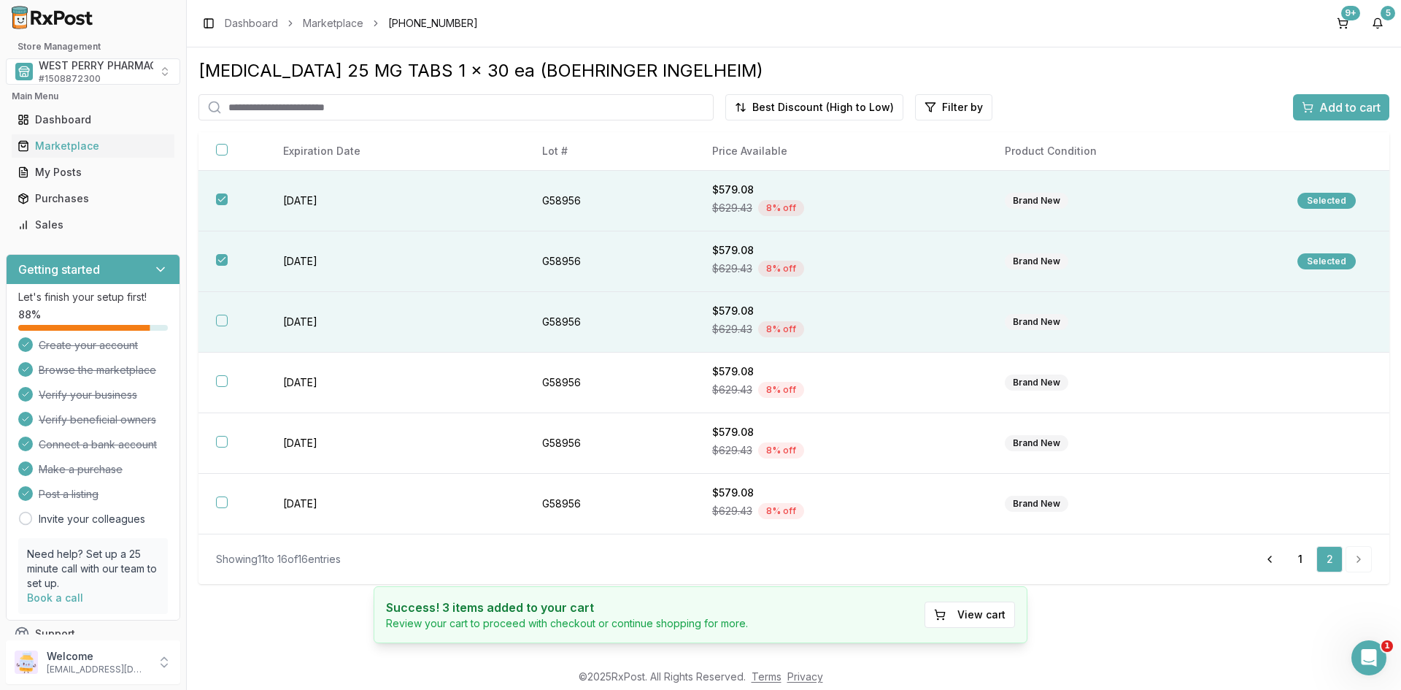
click at [298, 318] on td "[DATE]" at bounding box center [395, 322] width 259 height 61
click at [1323, 102] on span "Add to cart" at bounding box center [1350, 108] width 61 height 18
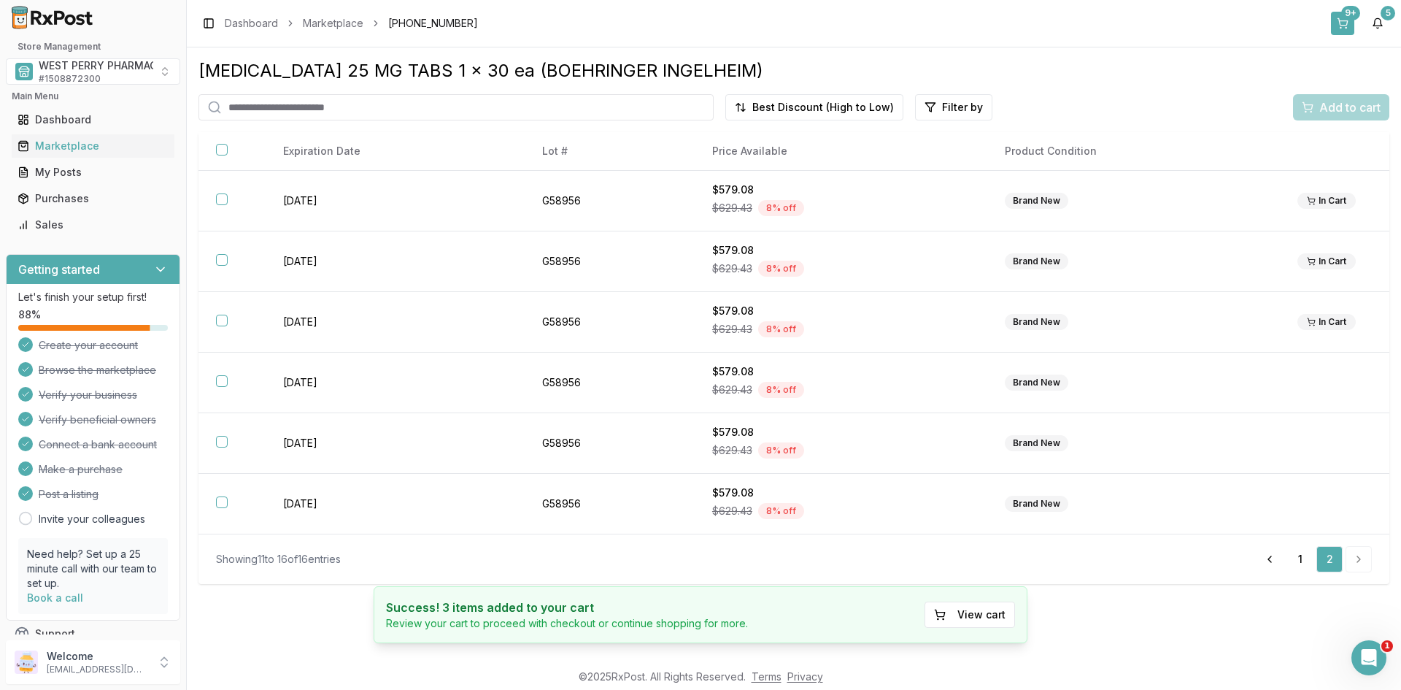
click at [1347, 26] on button "9+" at bounding box center [1342, 23] width 23 height 23
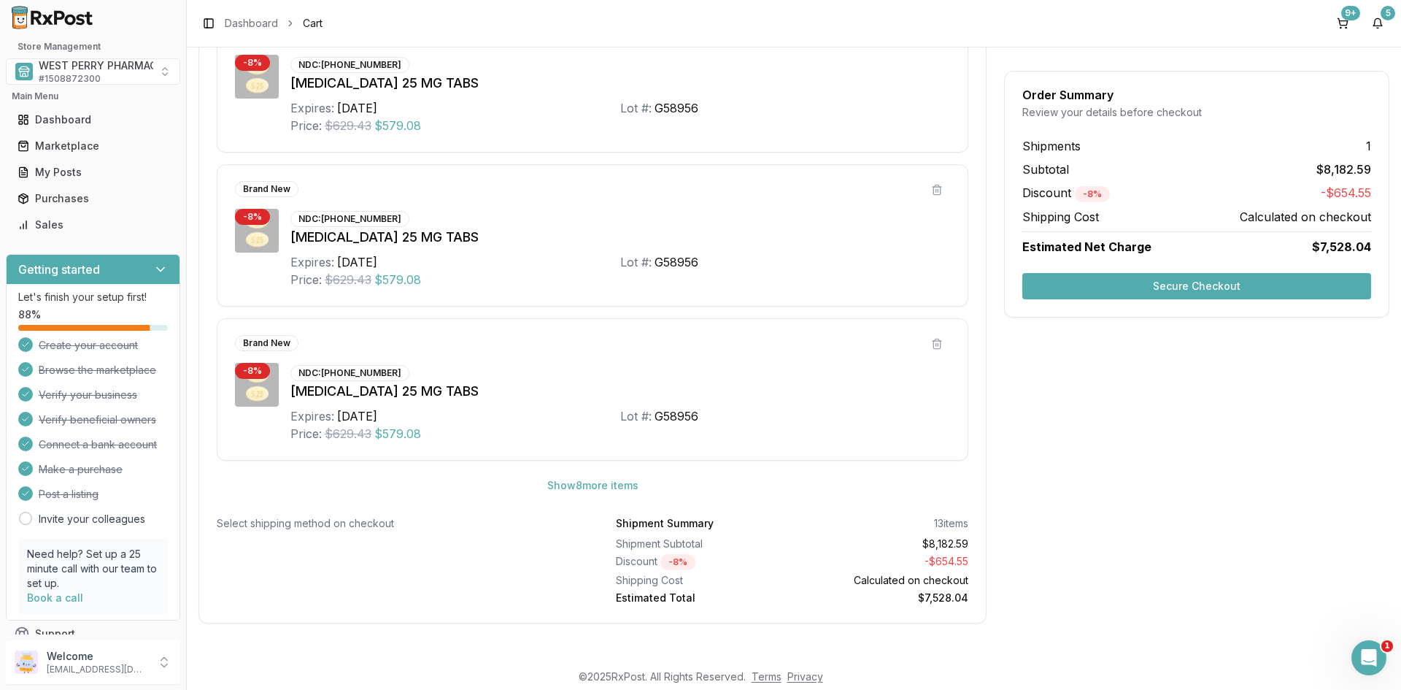
scroll to position [688, 0]
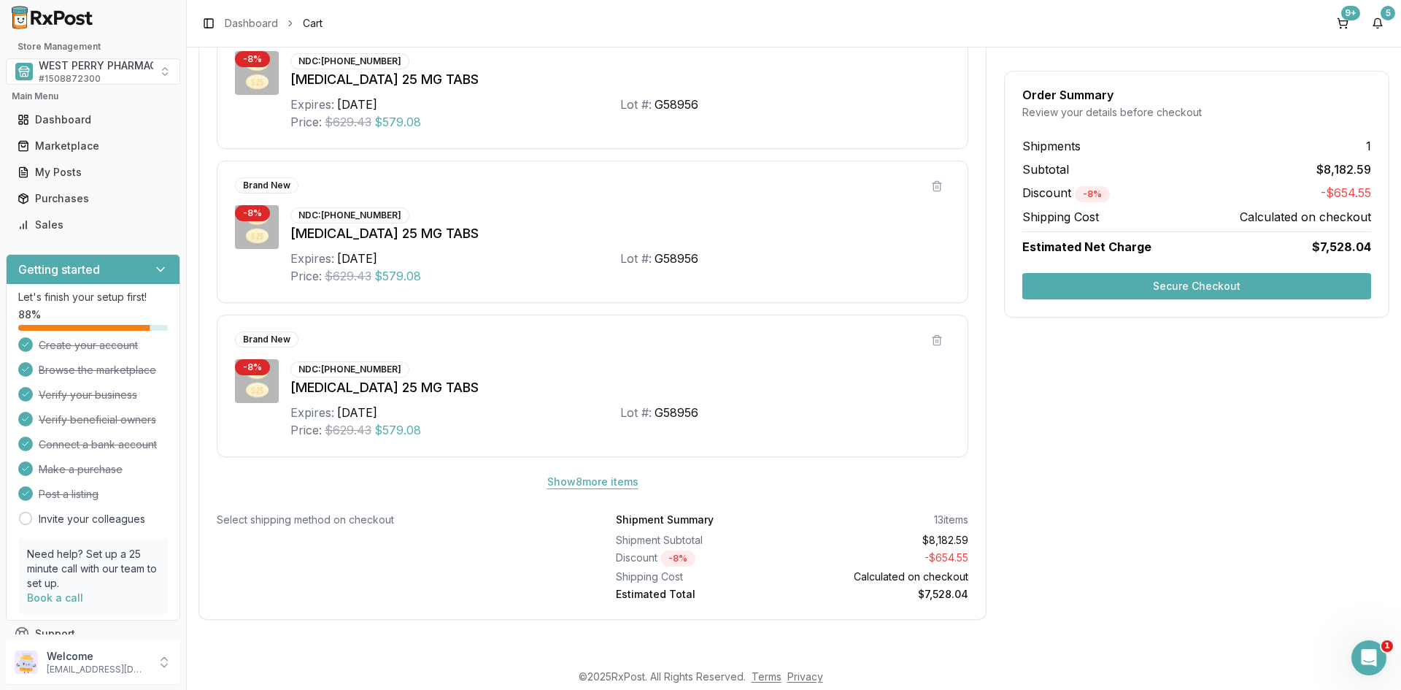
click at [586, 485] on button "Show 8 more item s" at bounding box center [593, 482] width 115 height 26
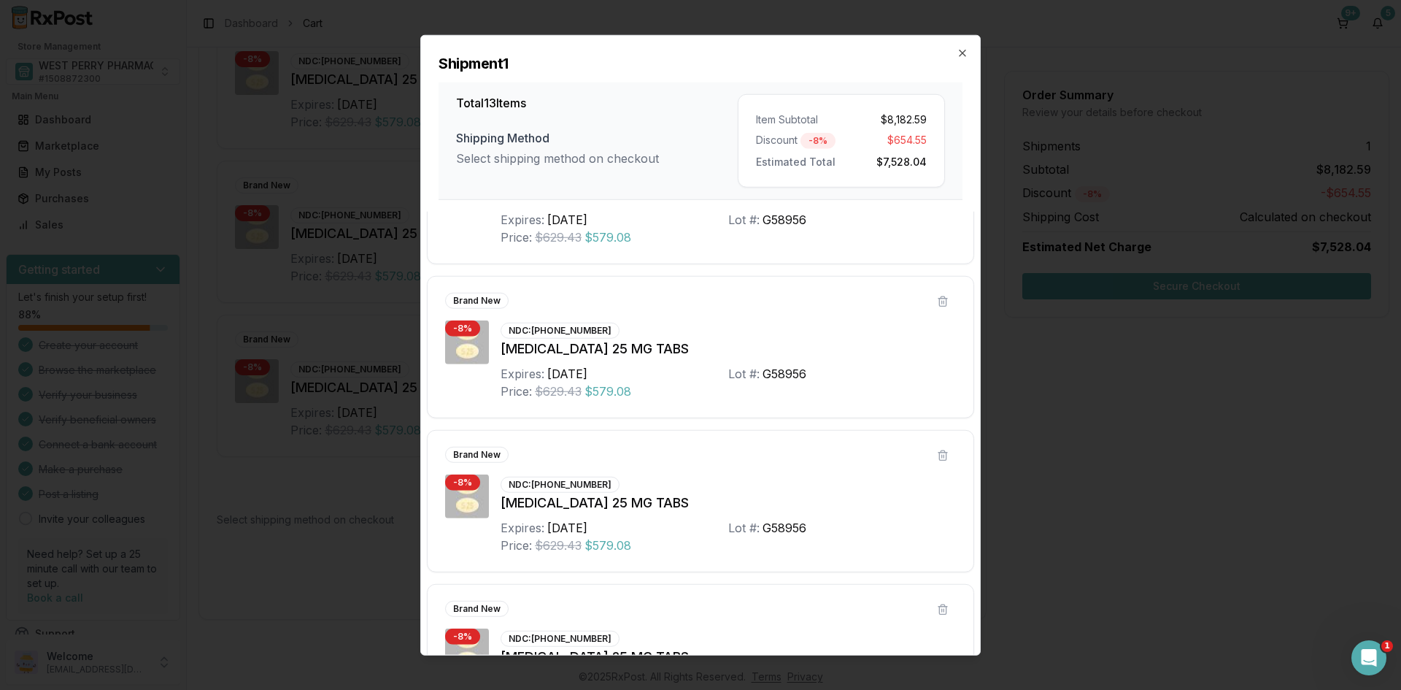
scroll to position [1558, 0]
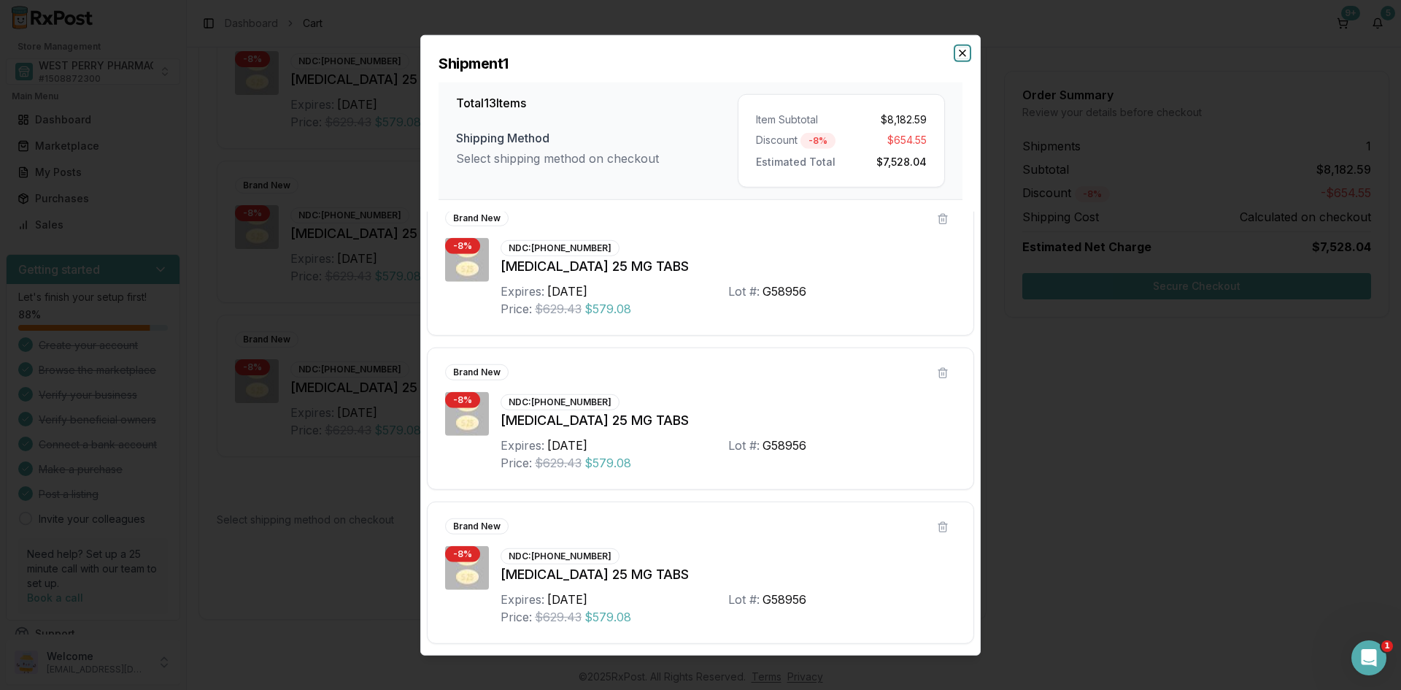
click at [960, 56] on icon "button" at bounding box center [963, 53] width 12 height 12
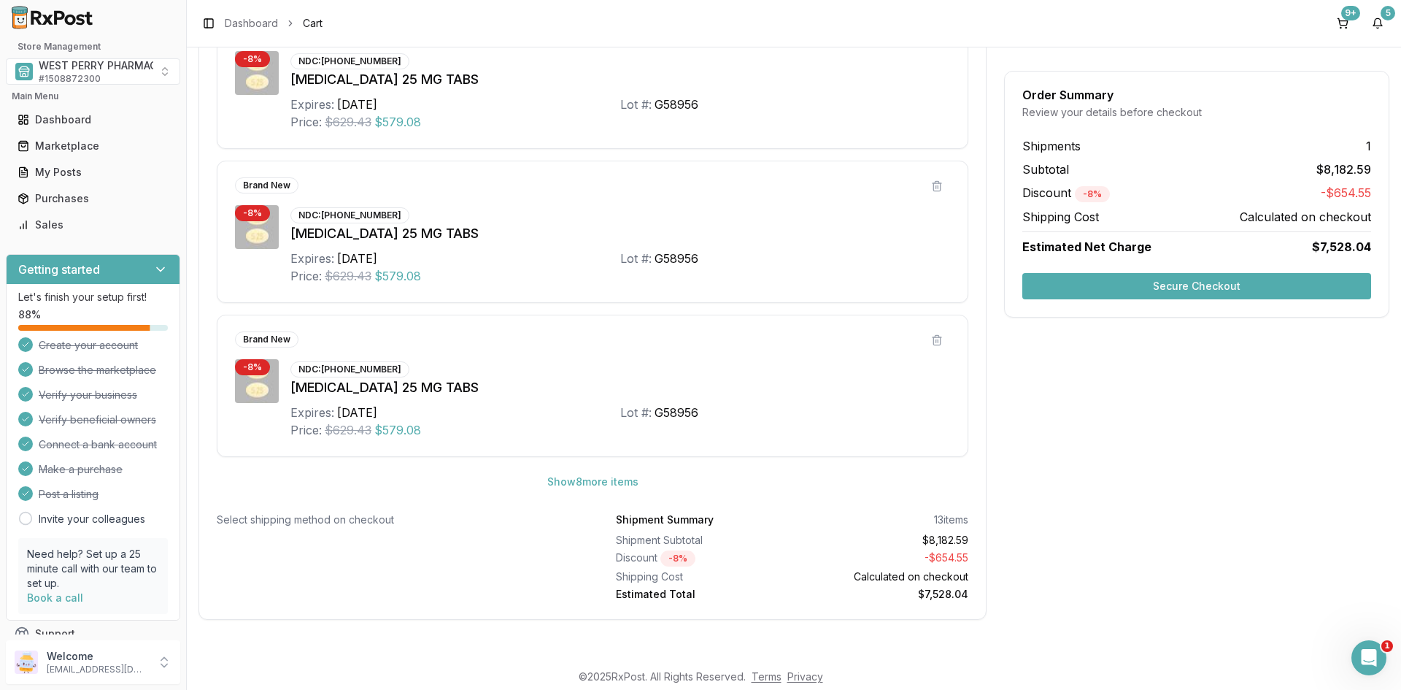
click at [1208, 291] on button "Secure Checkout" at bounding box center [1197, 286] width 349 height 26
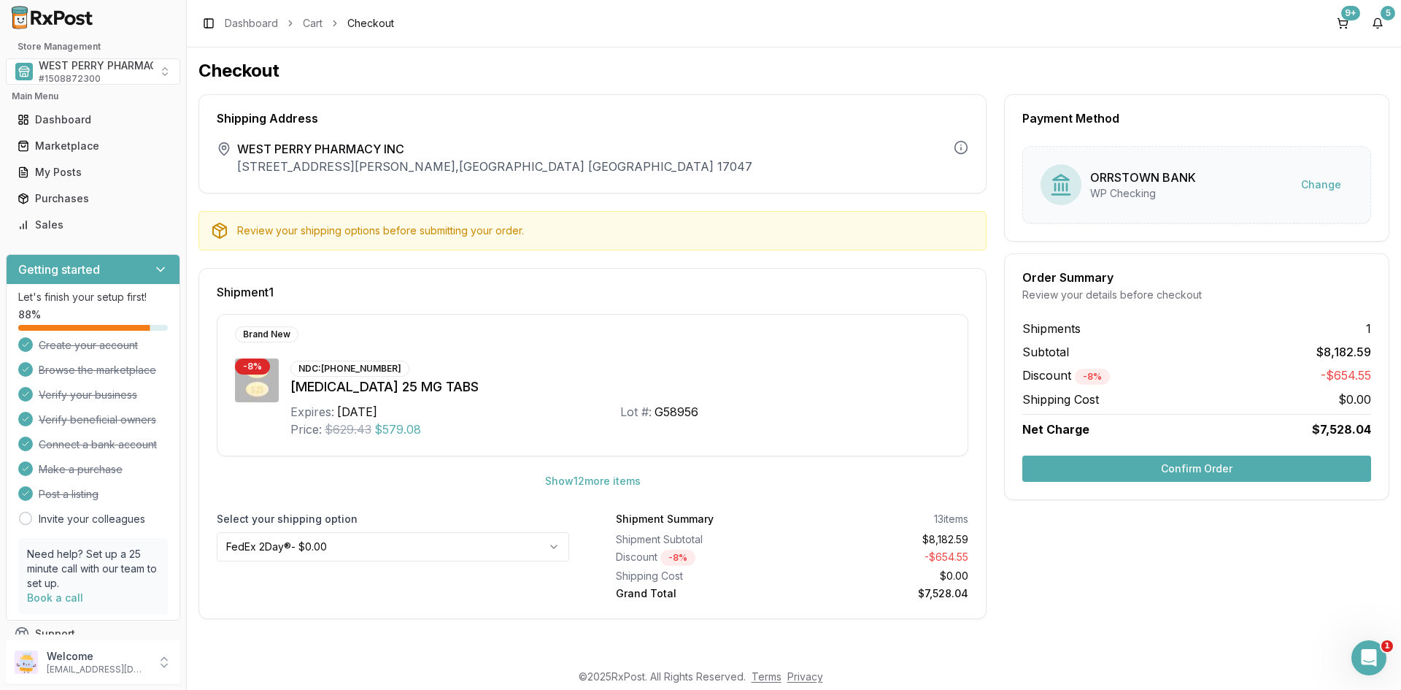
click at [1160, 469] on button "Confirm Order" at bounding box center [1197, 468] width 349 height 26
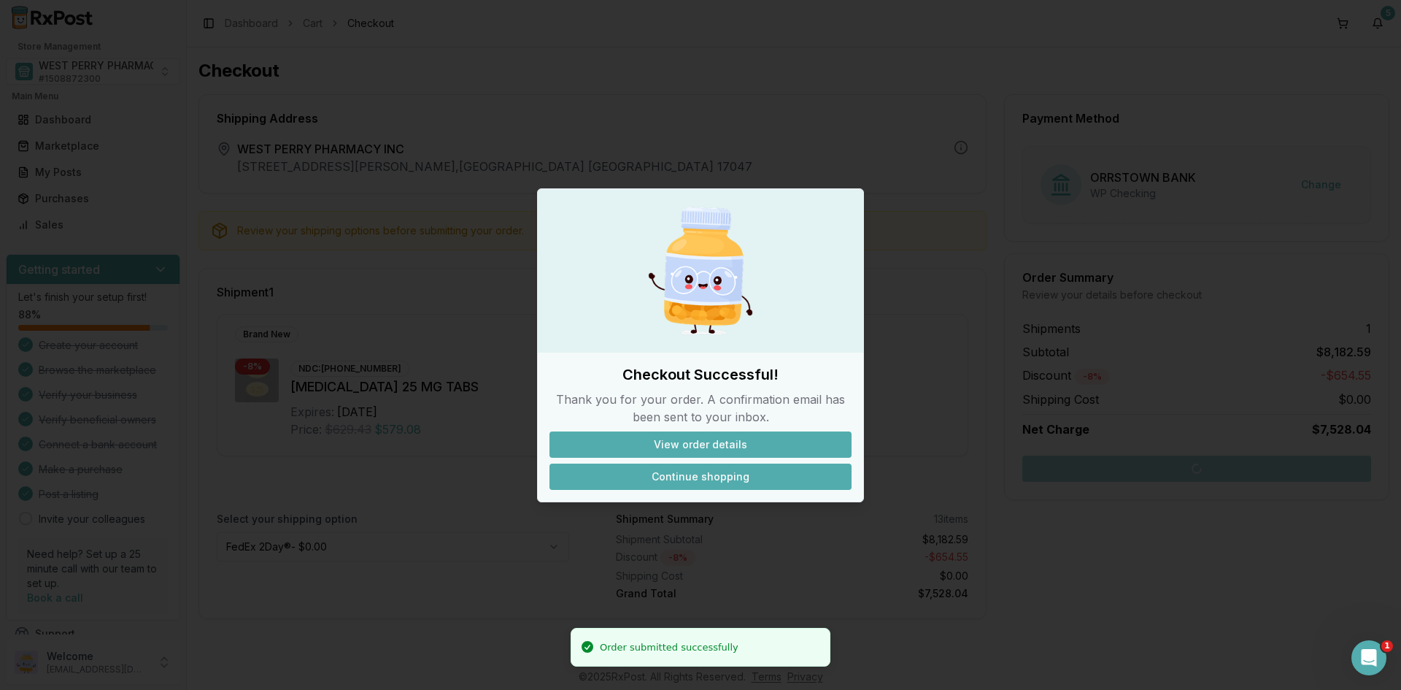
click at [659, 477] on button "Continue shopping" at bounding box center [701, 476] width 302 height 26
